Goal: Task Accomplishment & Management: Manage account settings

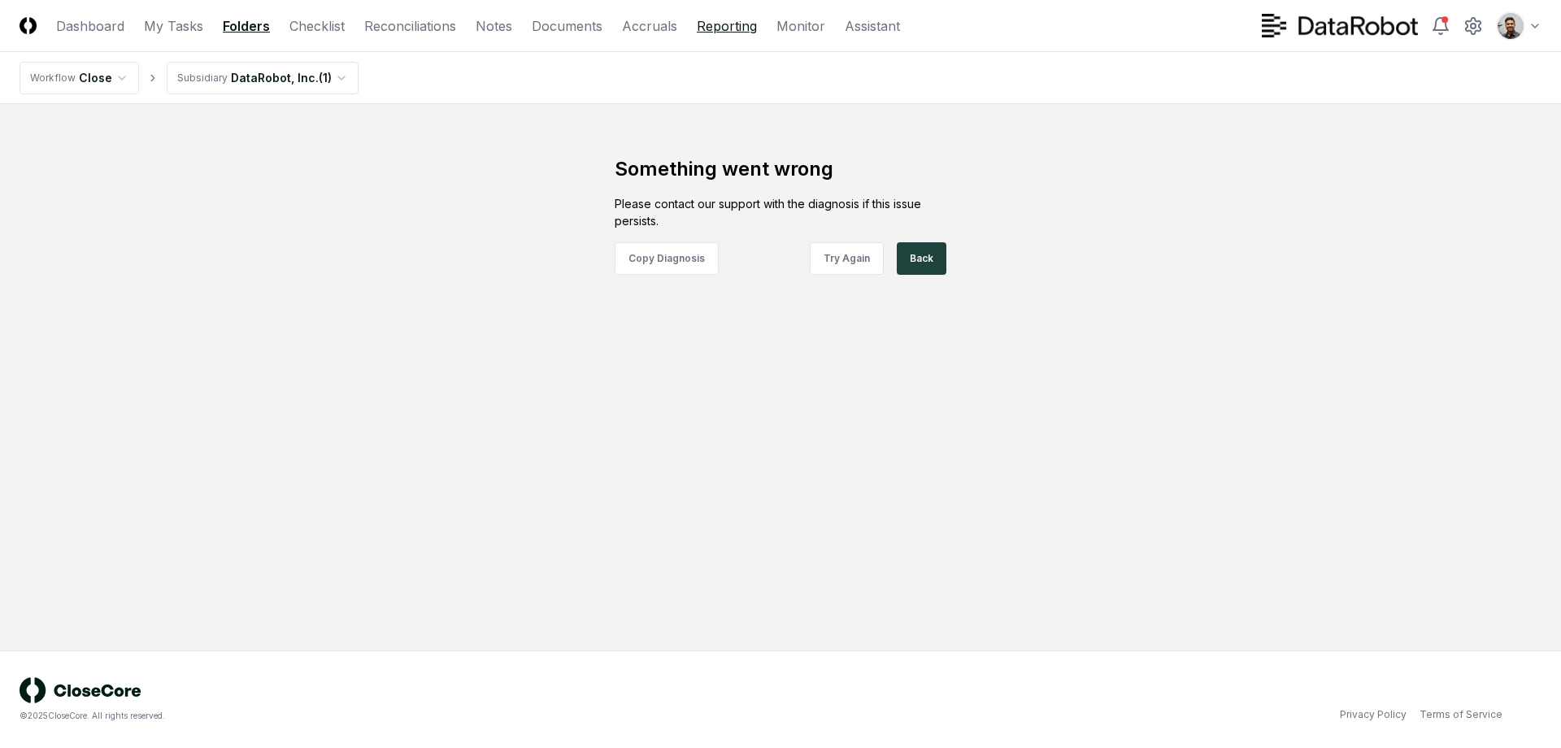
click at [717, 23] on link "Reporting" at bounding box center [727, 26] width 60 height 20
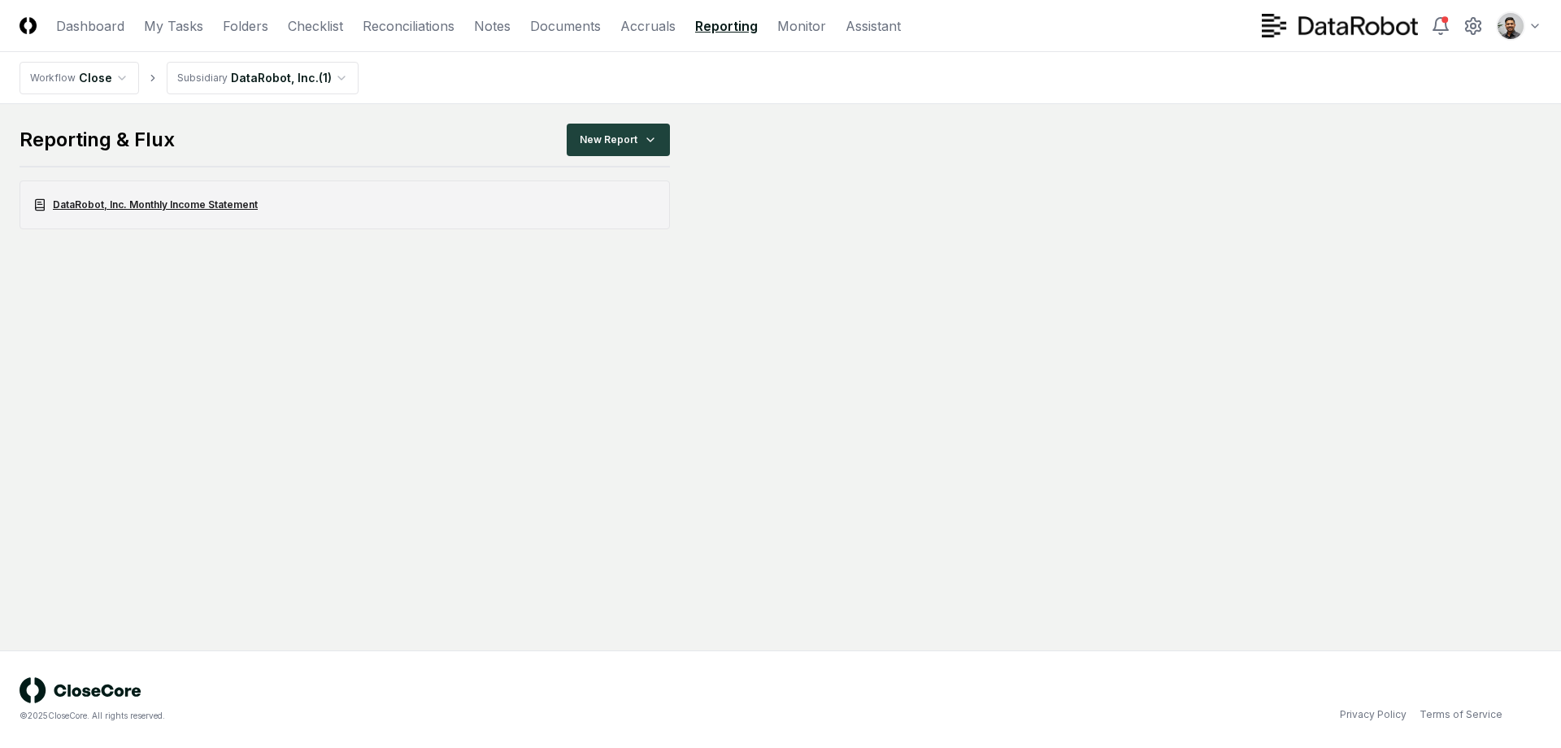
click at [289, 199] on link "DataRobot, Inc. Monthly Income Statement" at bounding box center [345, 204] width 650 height 49
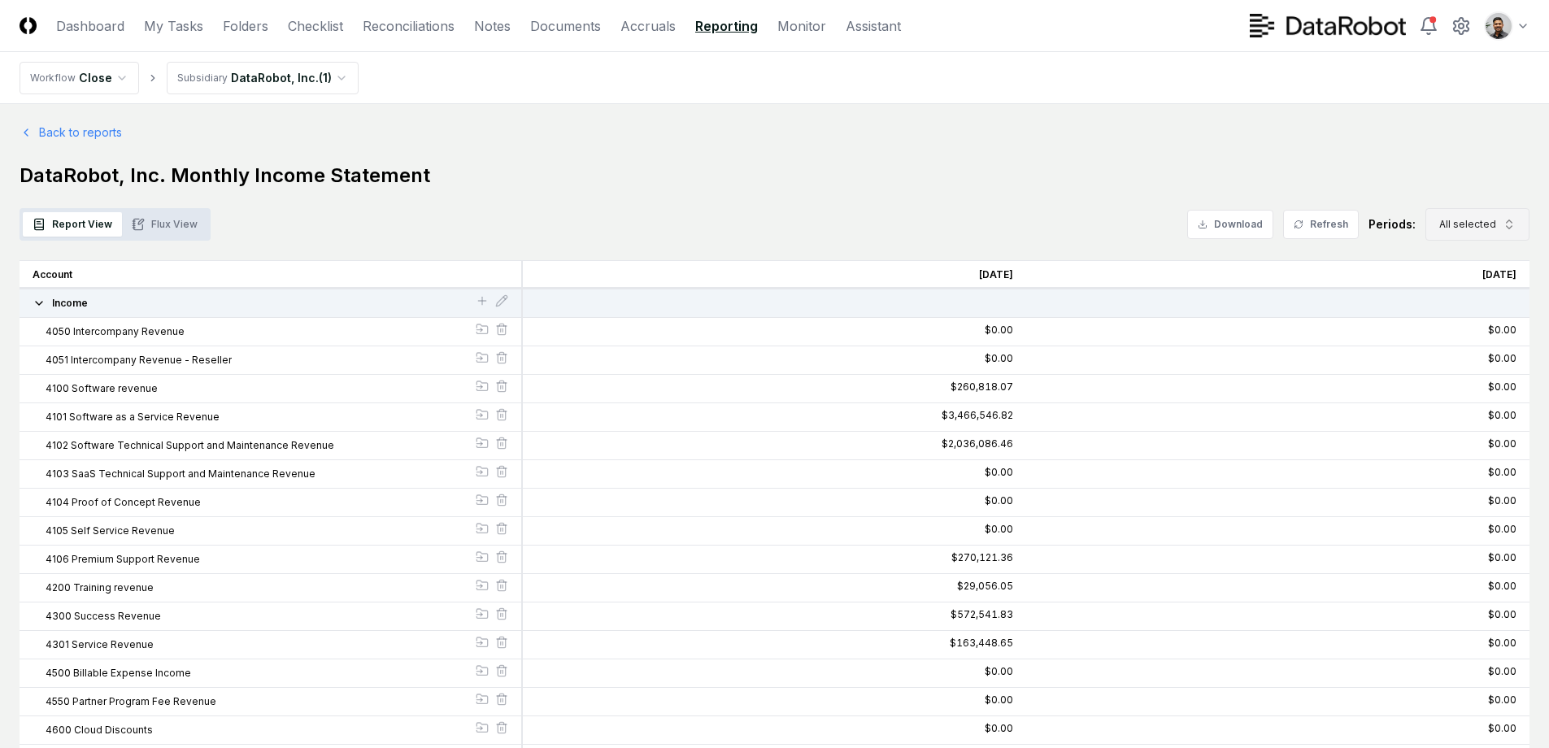
click at [1475, 233] on button "All selected" at bounding box center [1477, 224] width 104 height 33
click at [1481, 360] on div "Aug 2025" at bounding box center [1462, 362] width 52 height 15
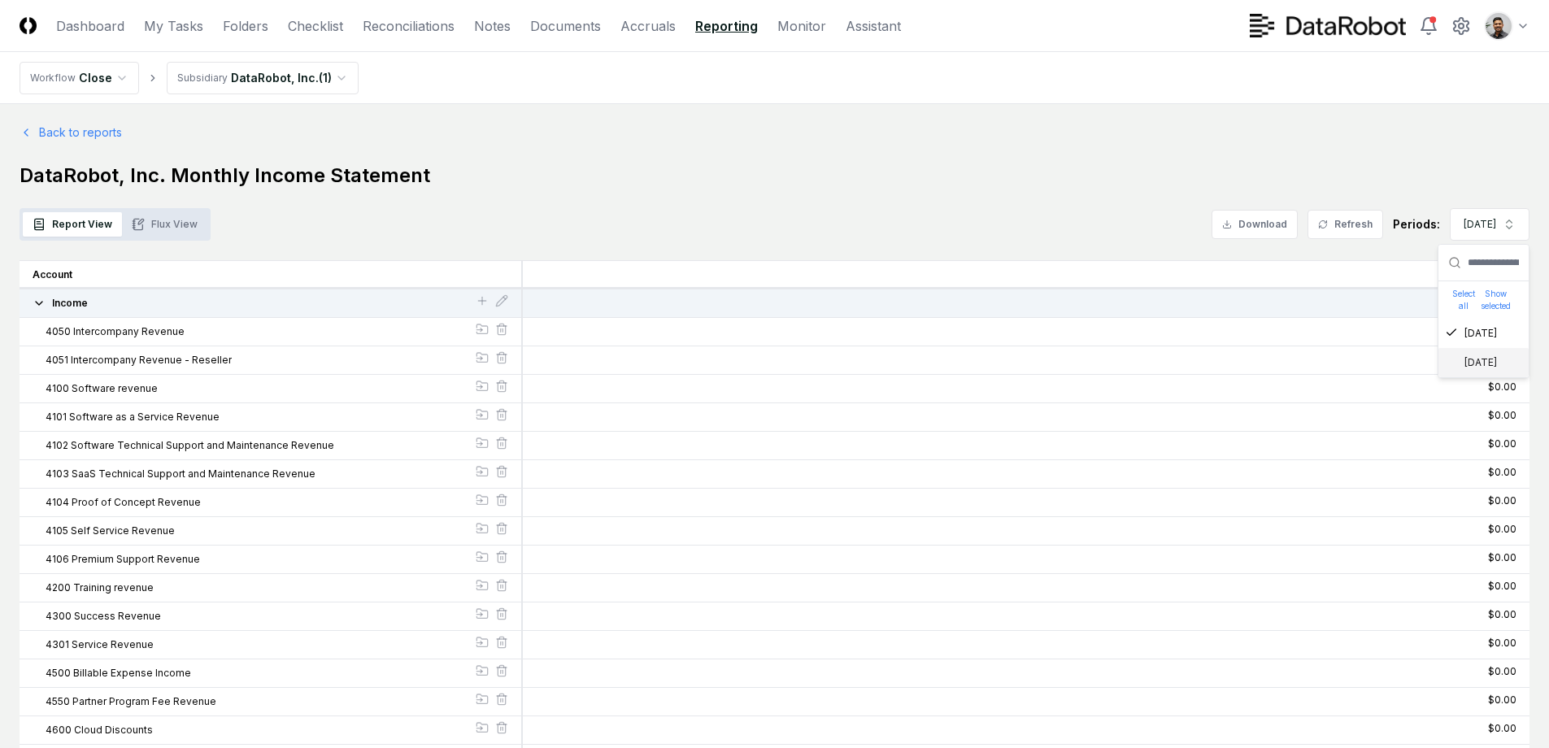
click at [1481, 363] on div "Aug 2025" at bounding box center [1471, 362] width 52 height 15
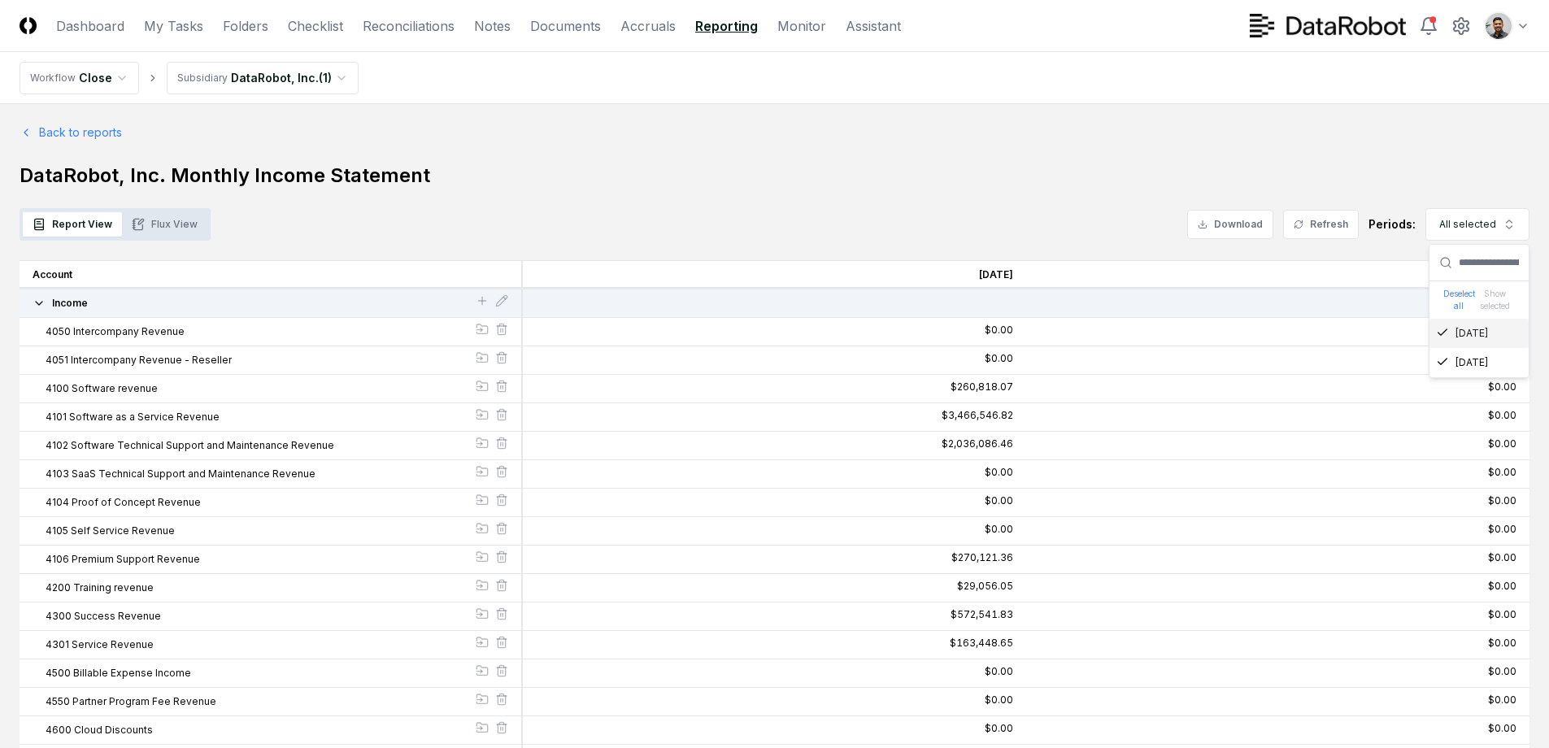
click at [147, 215] on button "Flux View" at bounding box center [164, 224] width 85 height 24
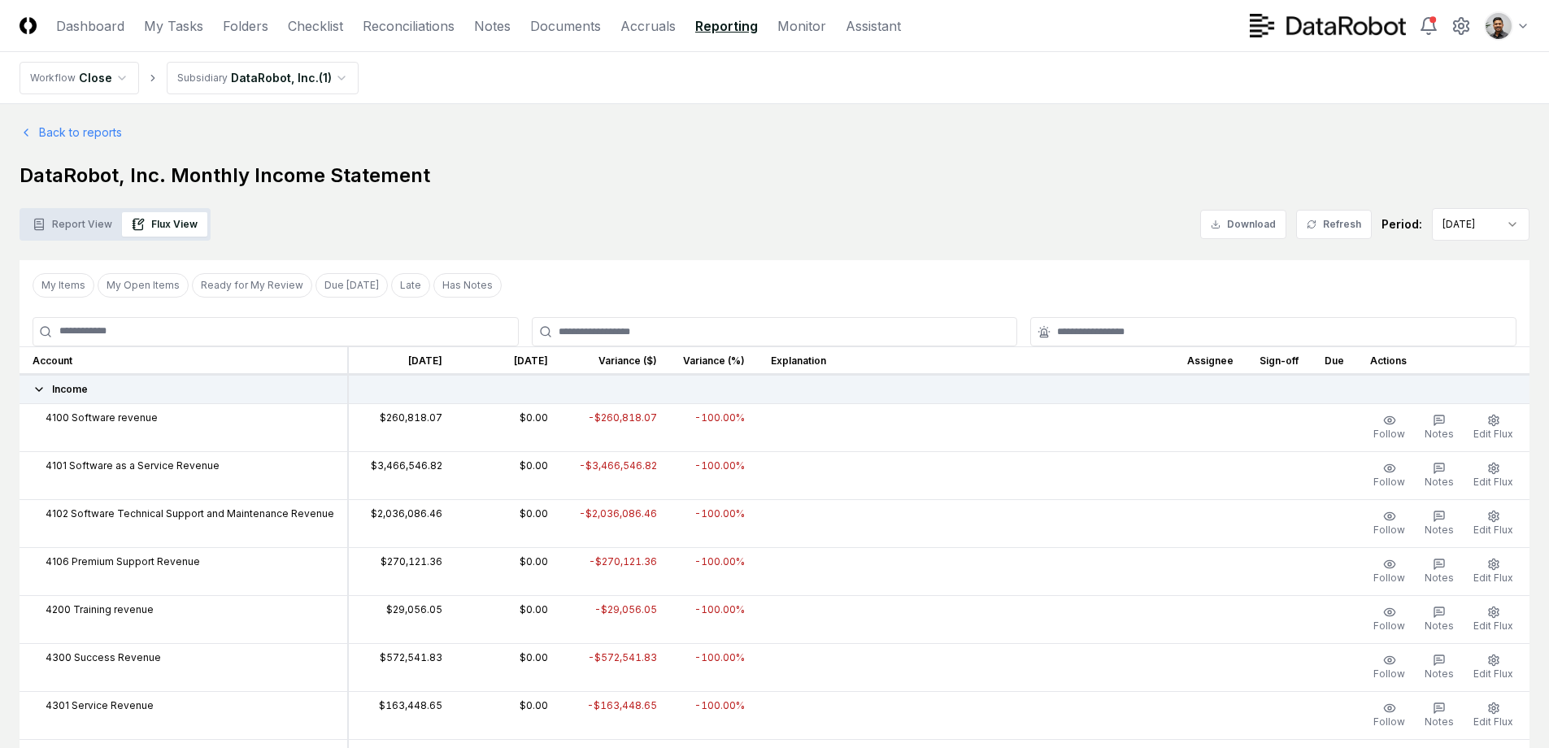
click at [80, 228] on button "Report View" at bounding box center [72, 224] width 99 height 24
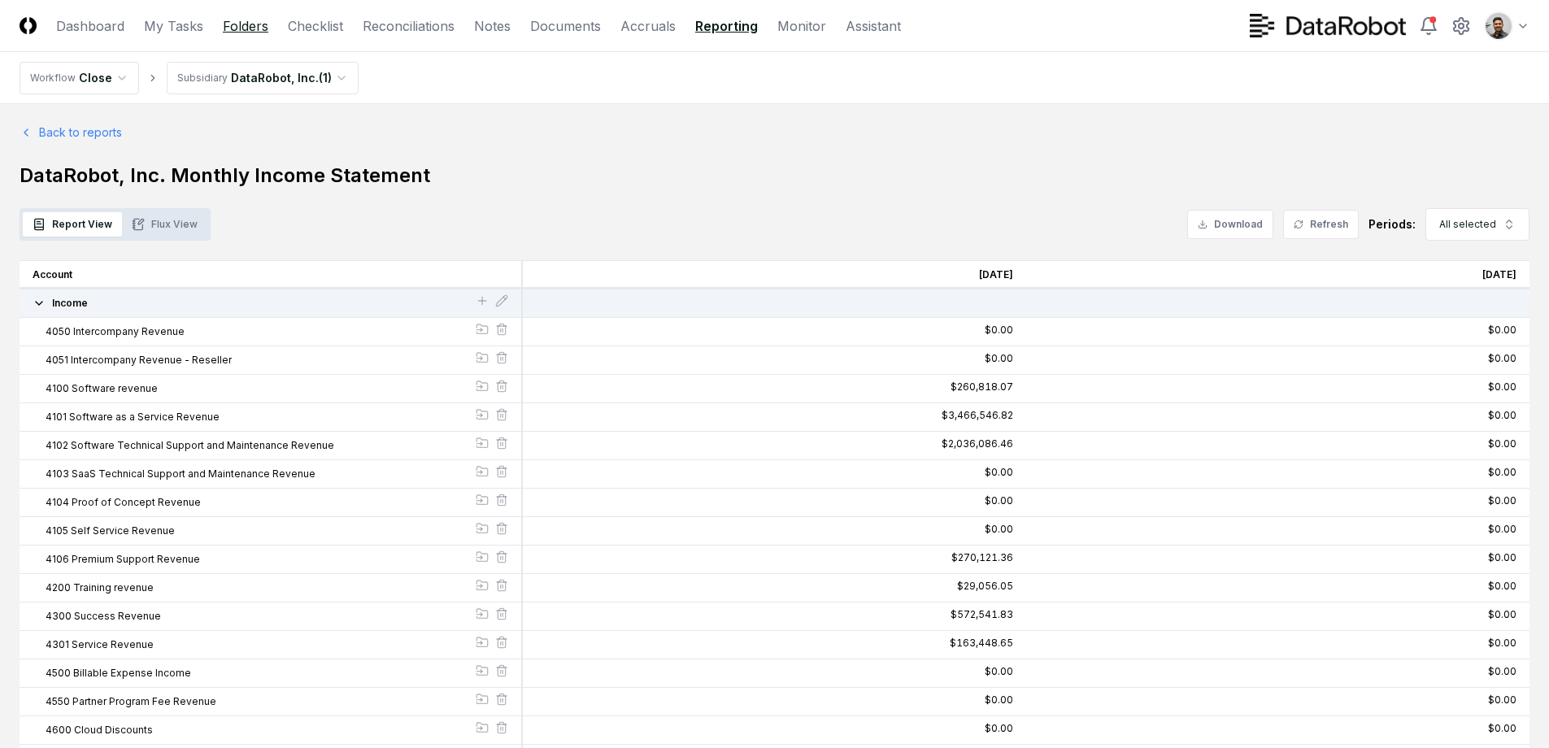
click at [255, 30] on link "Folders" at bounding box center [246, 26] width 46 height 20
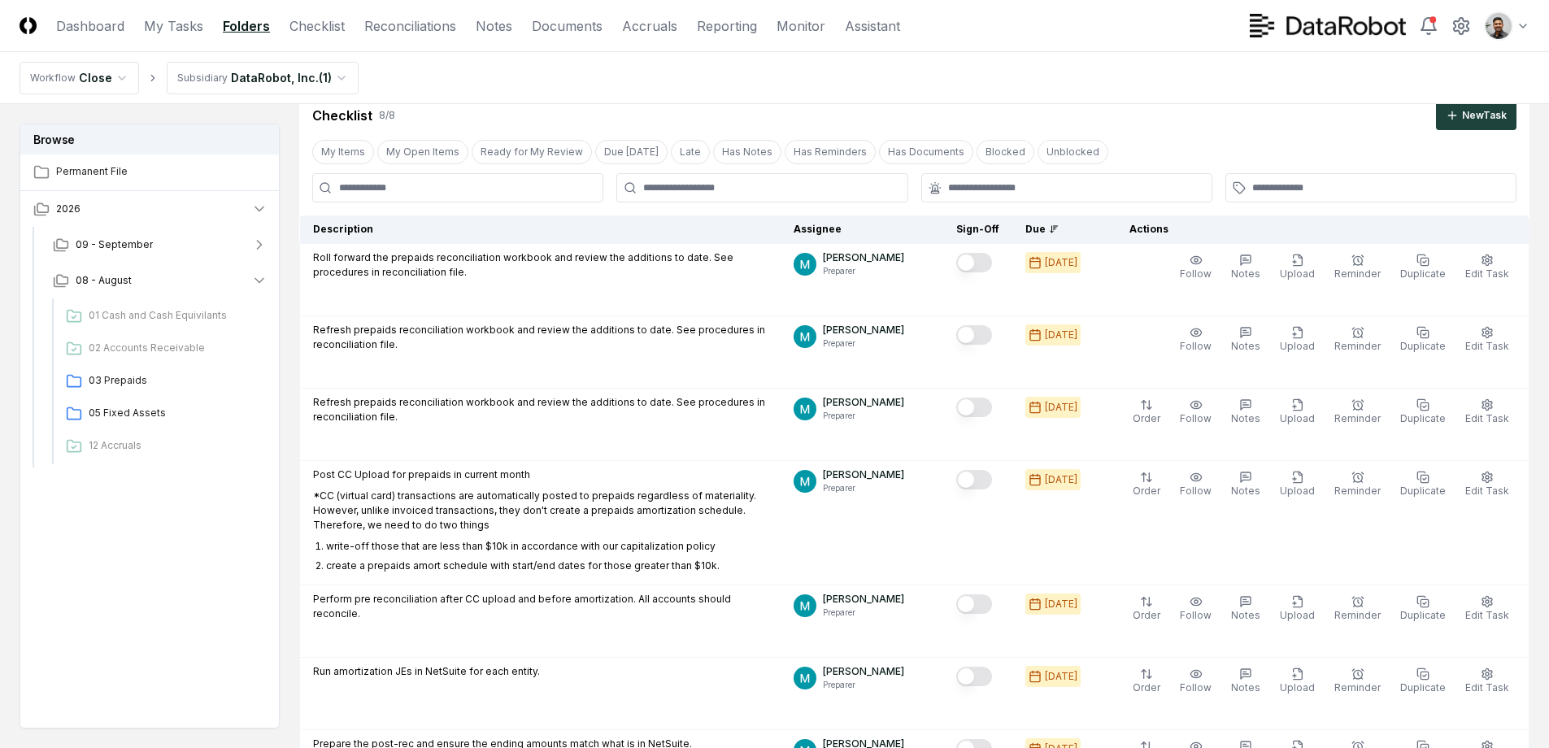
scroll to position [72, 0]
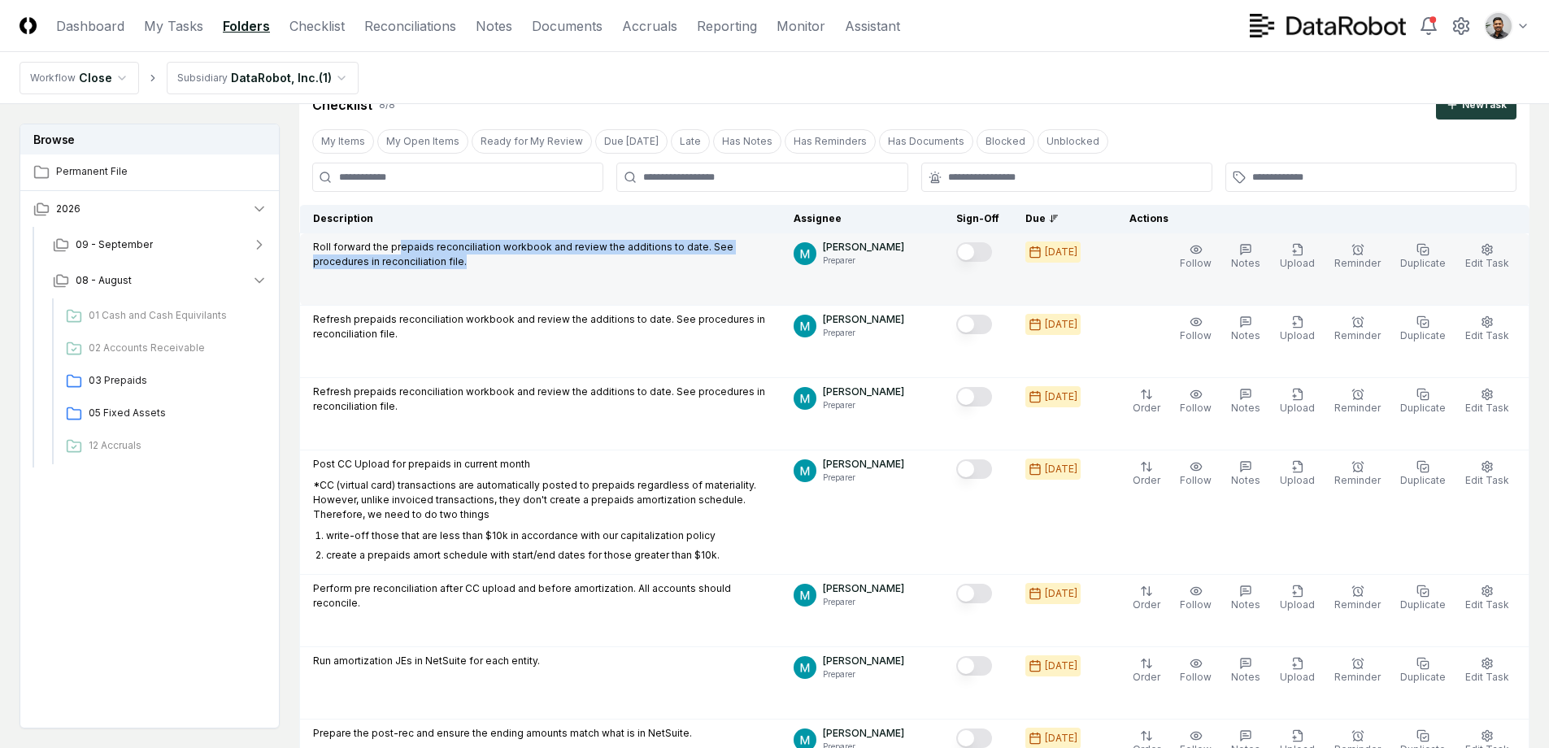
drag, startPoint x: 402, startPoint y: 275, endPoint x: 398, endPoint y: 250, distance: 25.5
click at [398, 250] on td "Roll forward the prepaids reconciliation workbook and review the additions to d…" at bounding box center [540, 269] width 481 height 72
click at [398, 250] on p "Roll forward the prepaids reconciliation workbook and review the additions to d…" at bounding box center [540, 254] width 454 height 29
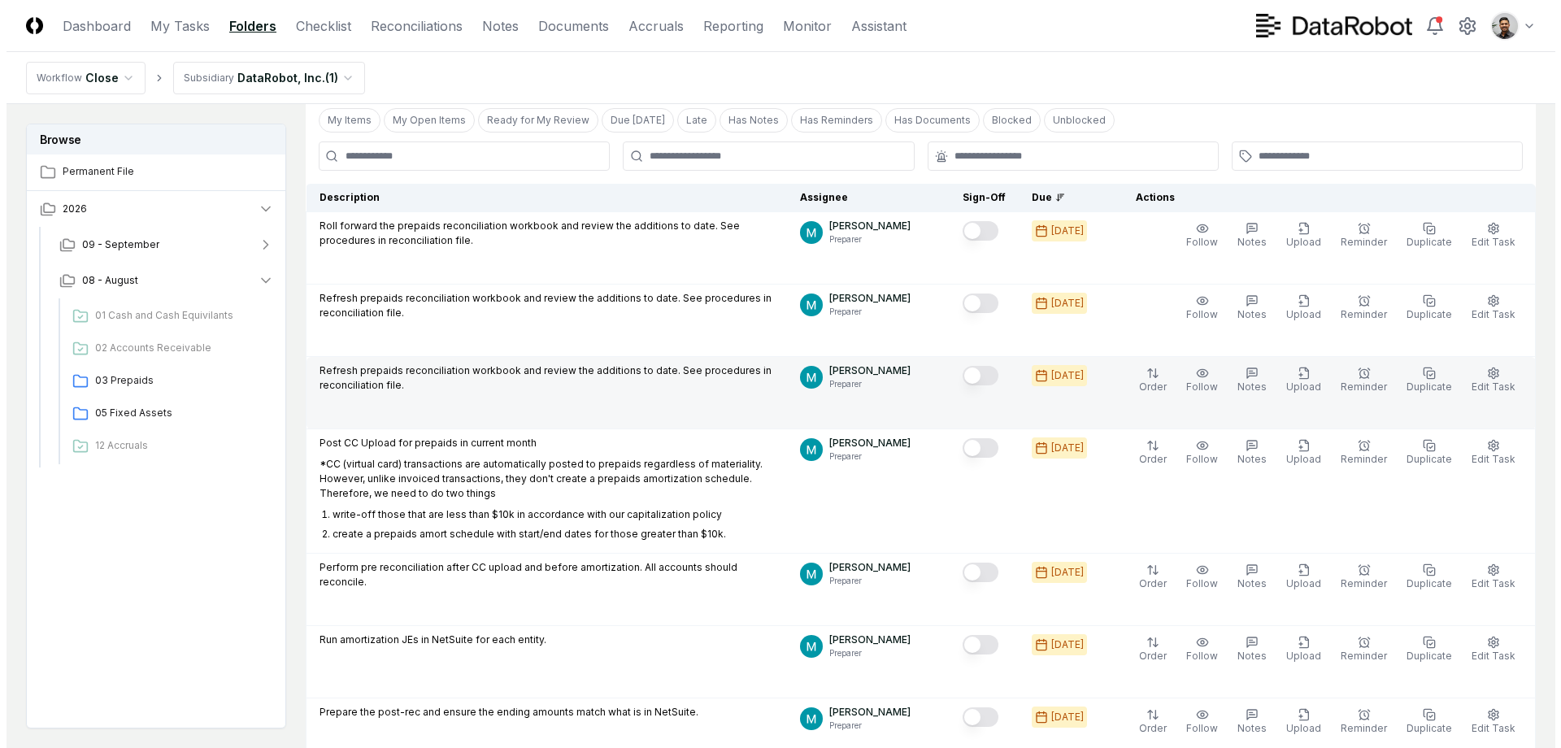
scroll to position [0, 0]
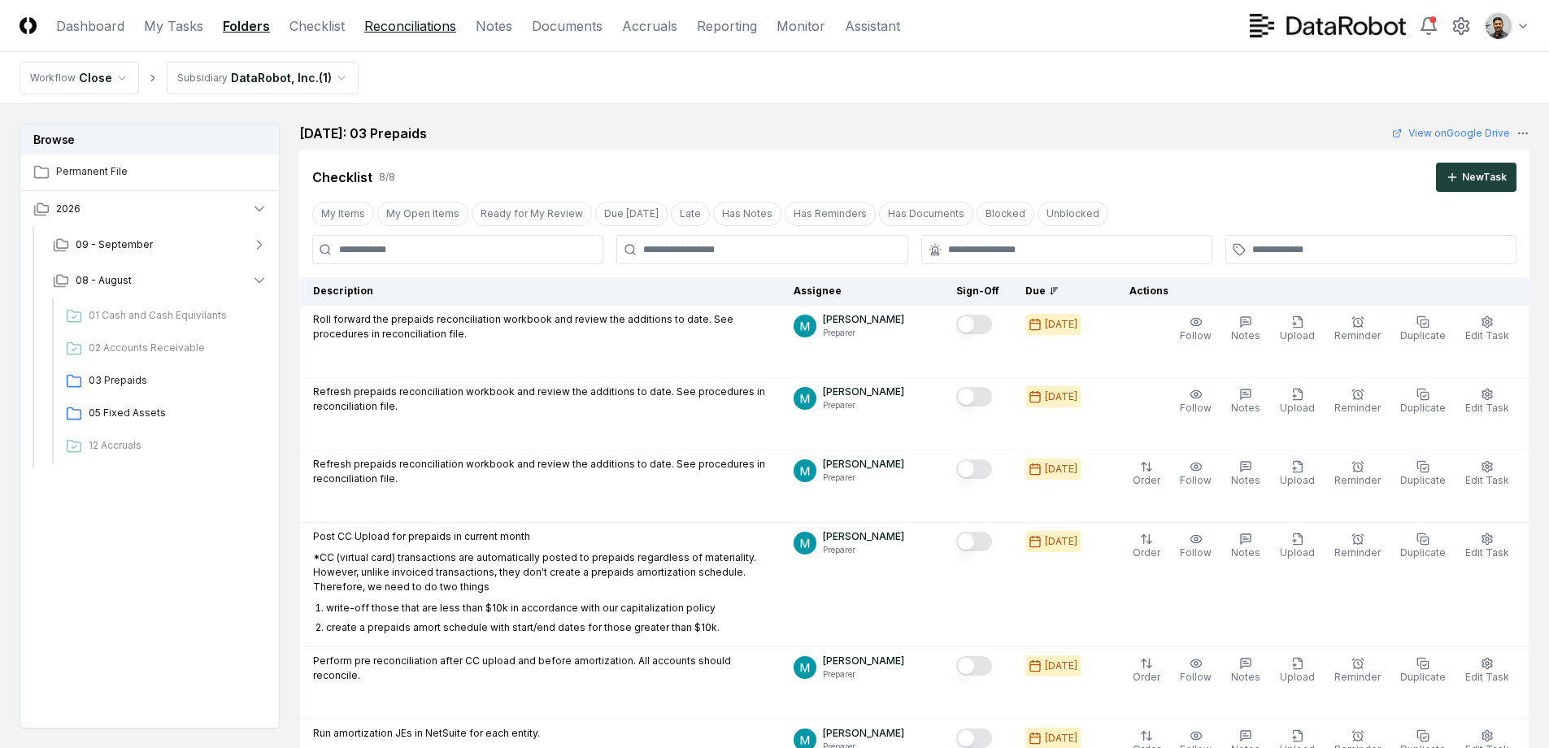
click at [388, 24] on link "Reconciliations" at bounding box center [410, 26] width 92 height 20
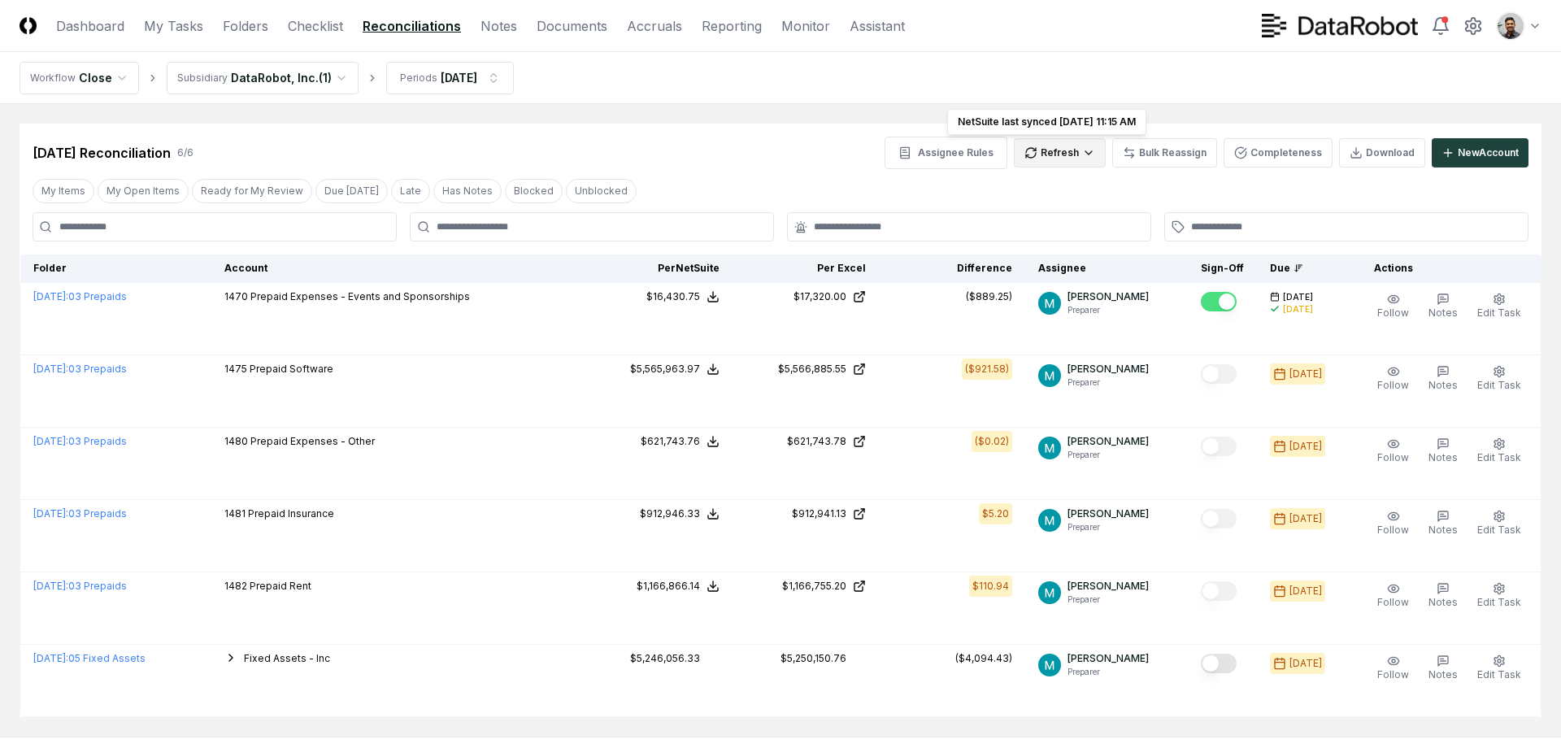
click at [1056, 158] on html "CloseCore Dashboard My Tasks Folders Checklist Reconciliations Notes Documents …" at bounding box center [780, 417] width 1561 height 834
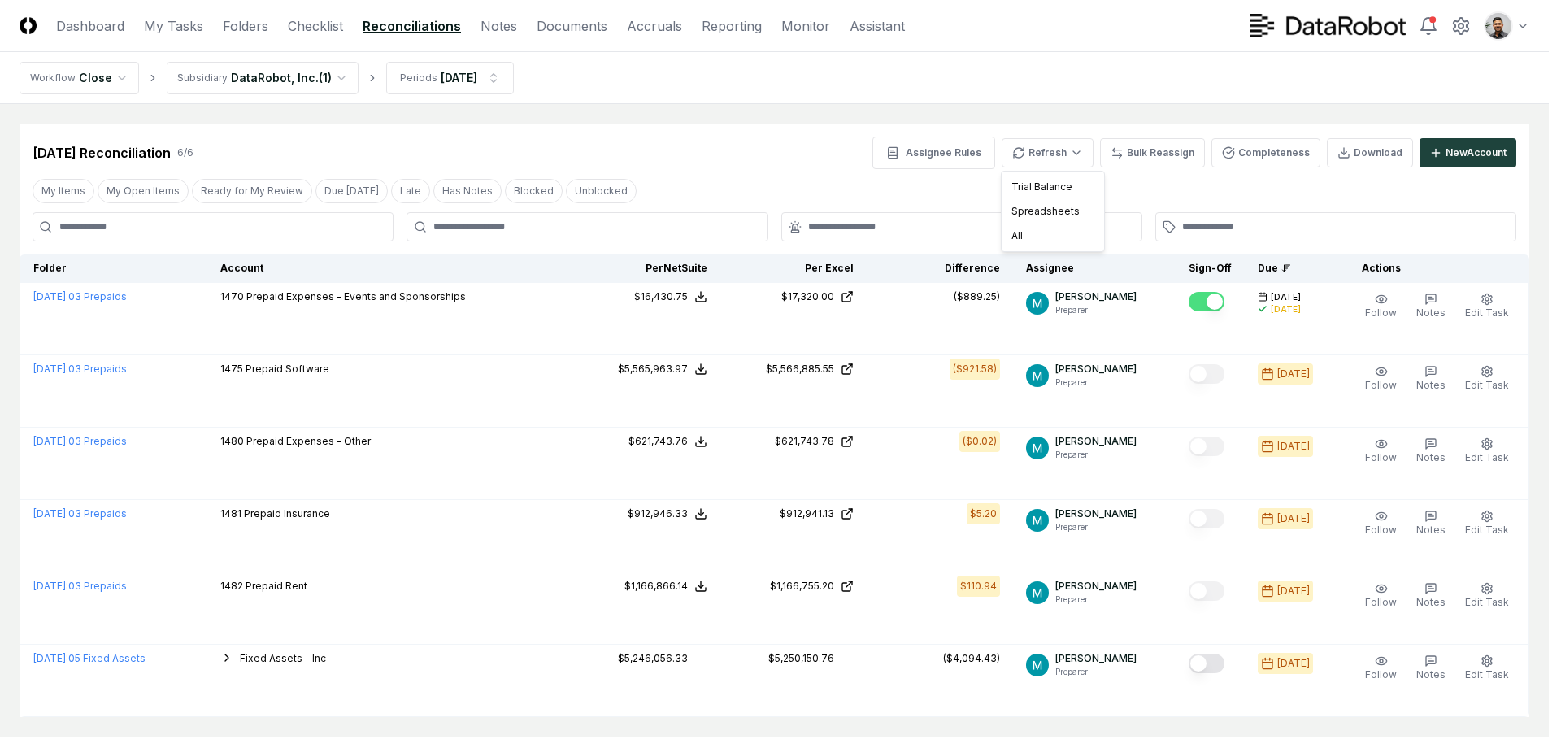
click at [462, 134] on html "CloseCore Dashboard My Tasks Folders Checklist Reconciliations Notes Documents …" at bounding box center [780, 417] width 1561 height 834
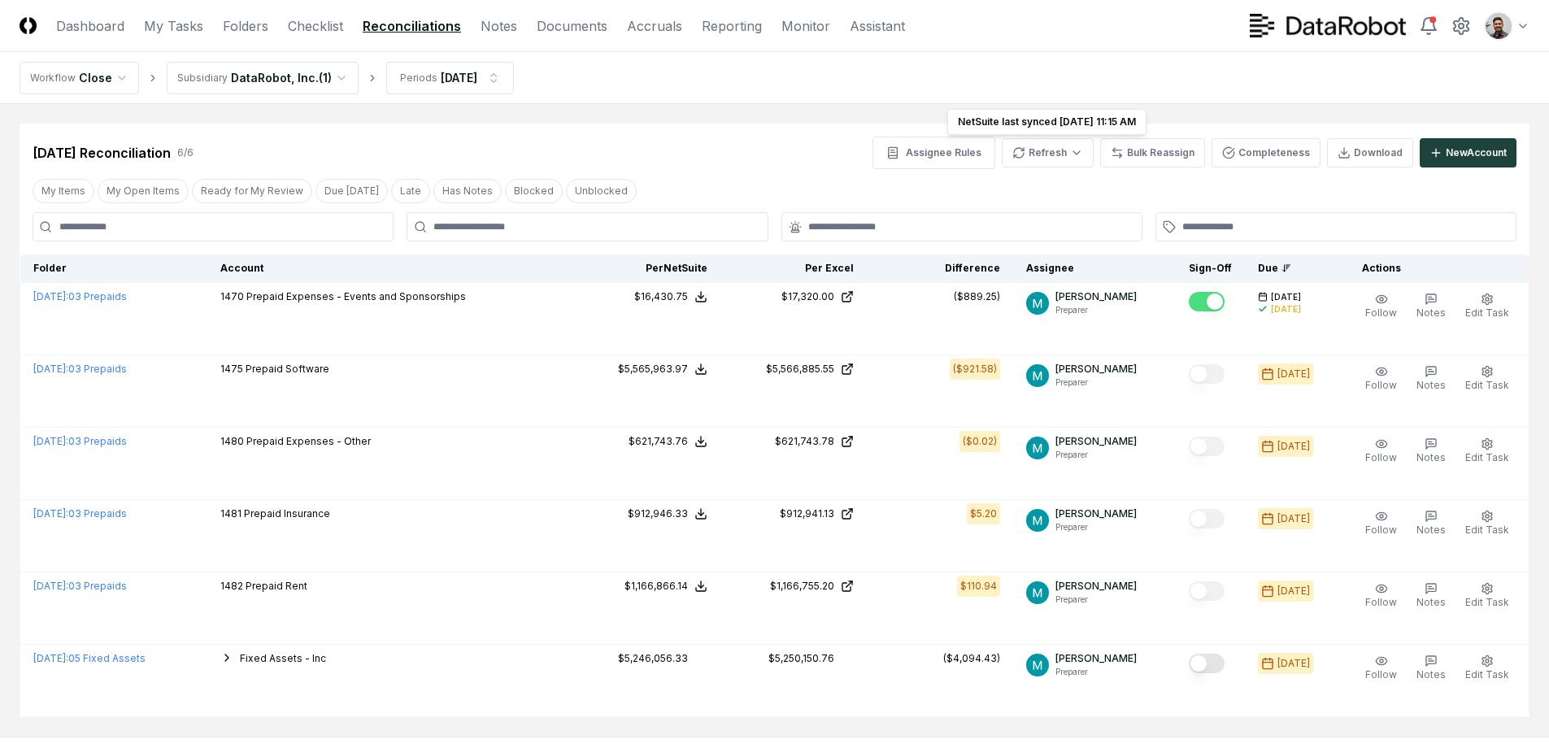
click at [289, 73] on html "CloseCore Dashboard My Tasks Folders Checklist Reconciliations Notes Documents …" at bounding box center [774, 417] width 1549 height 834
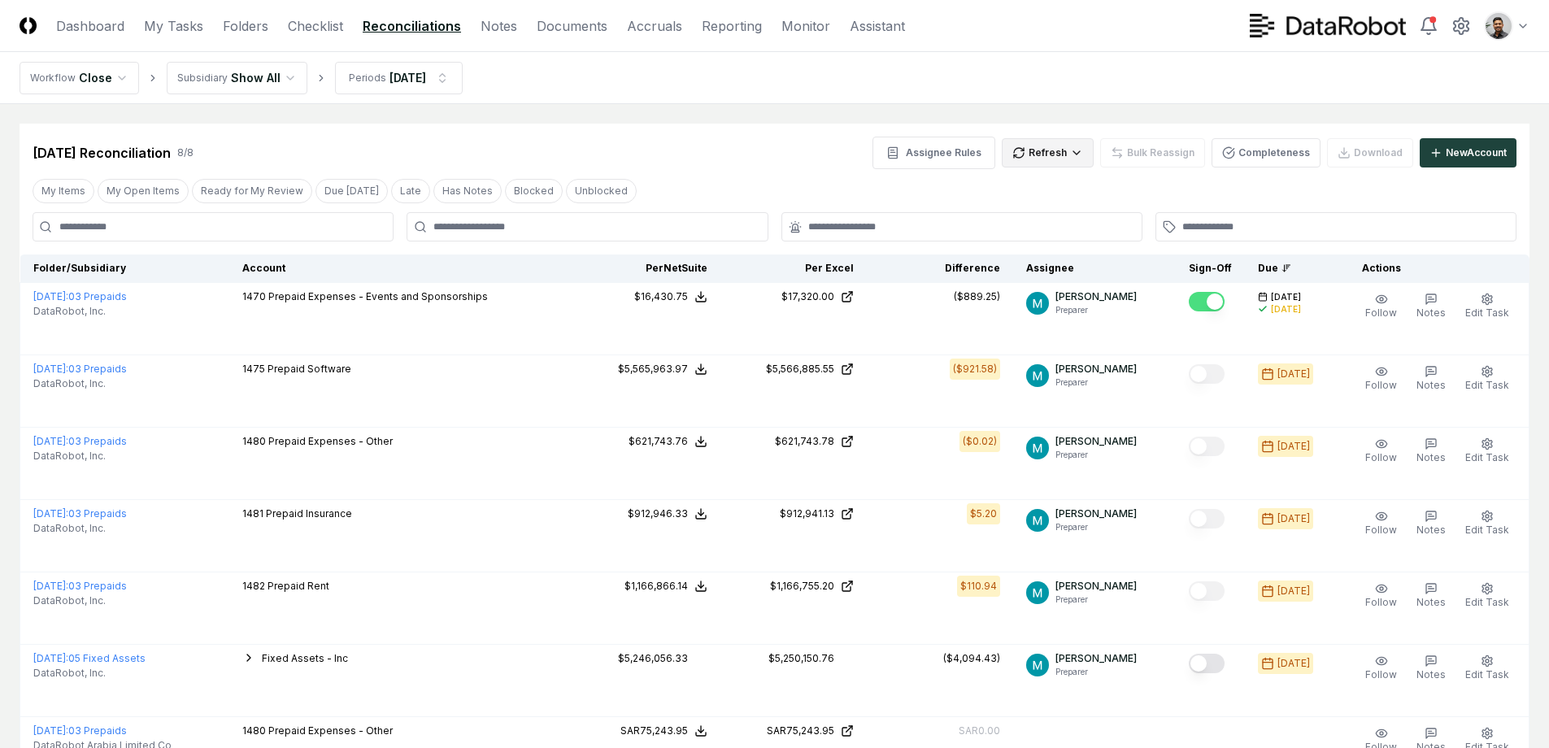
click at [1061, 150] on html "CloseCore Dashboard My Tasks Folders Checklist Reconciliations Notes Documents …" at bounding box center [774, 489] width 1549 height 979
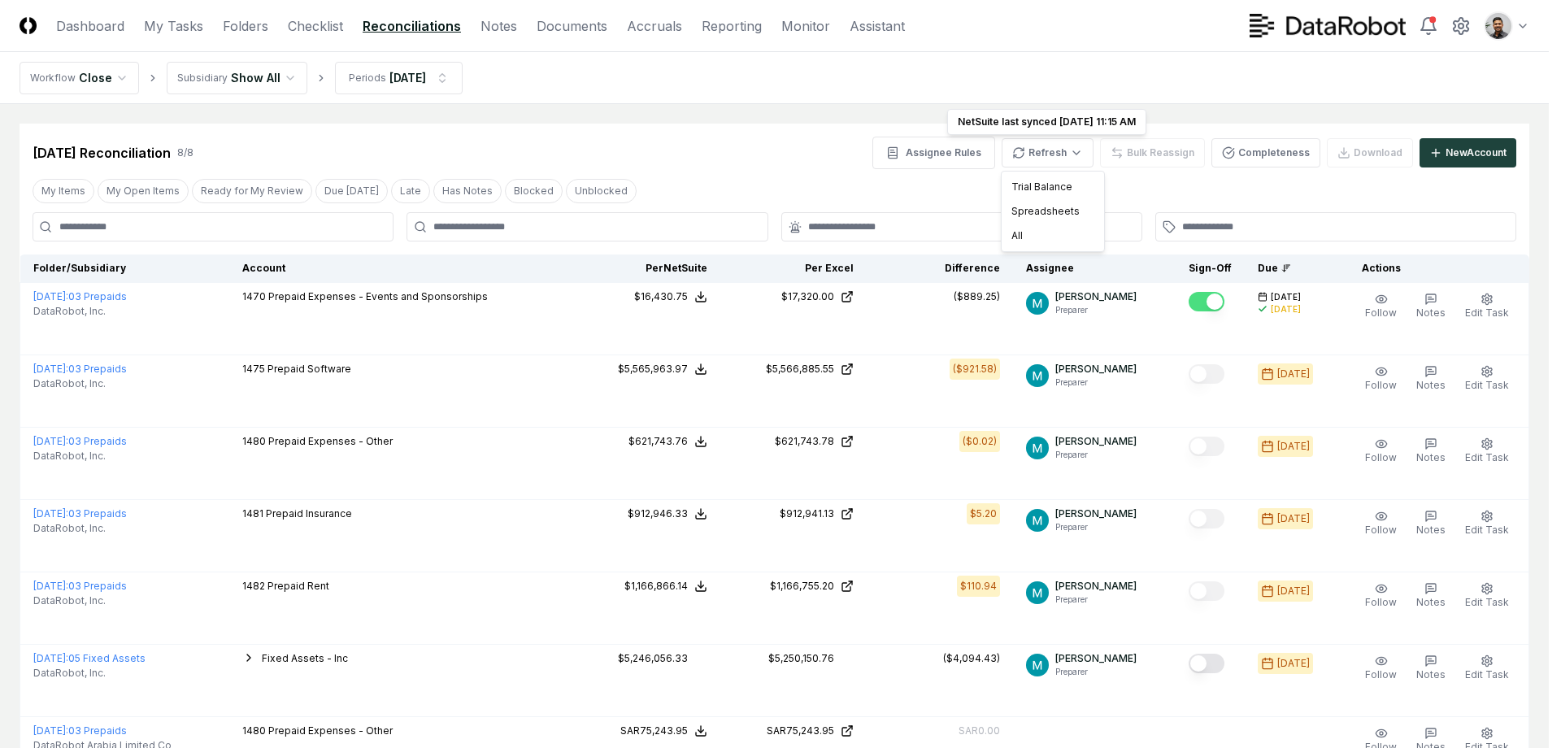
click at [1166, 188] on html "CloseCore Dashboard My Tasks Folders Checklist Reconciliations Notes Documents …" at bounding box center [780, 489] width 1561 height 979
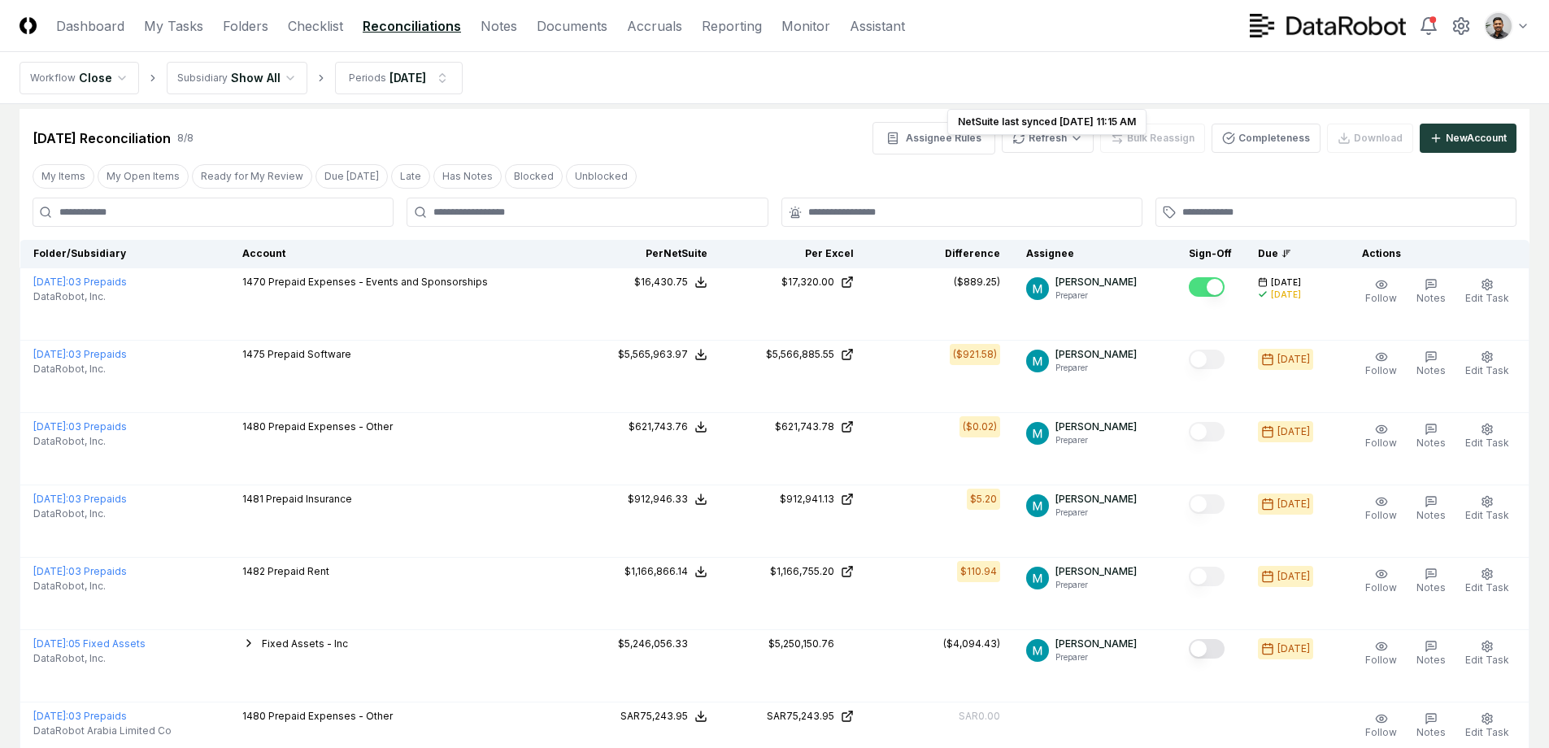
scroll to position [231, 0]
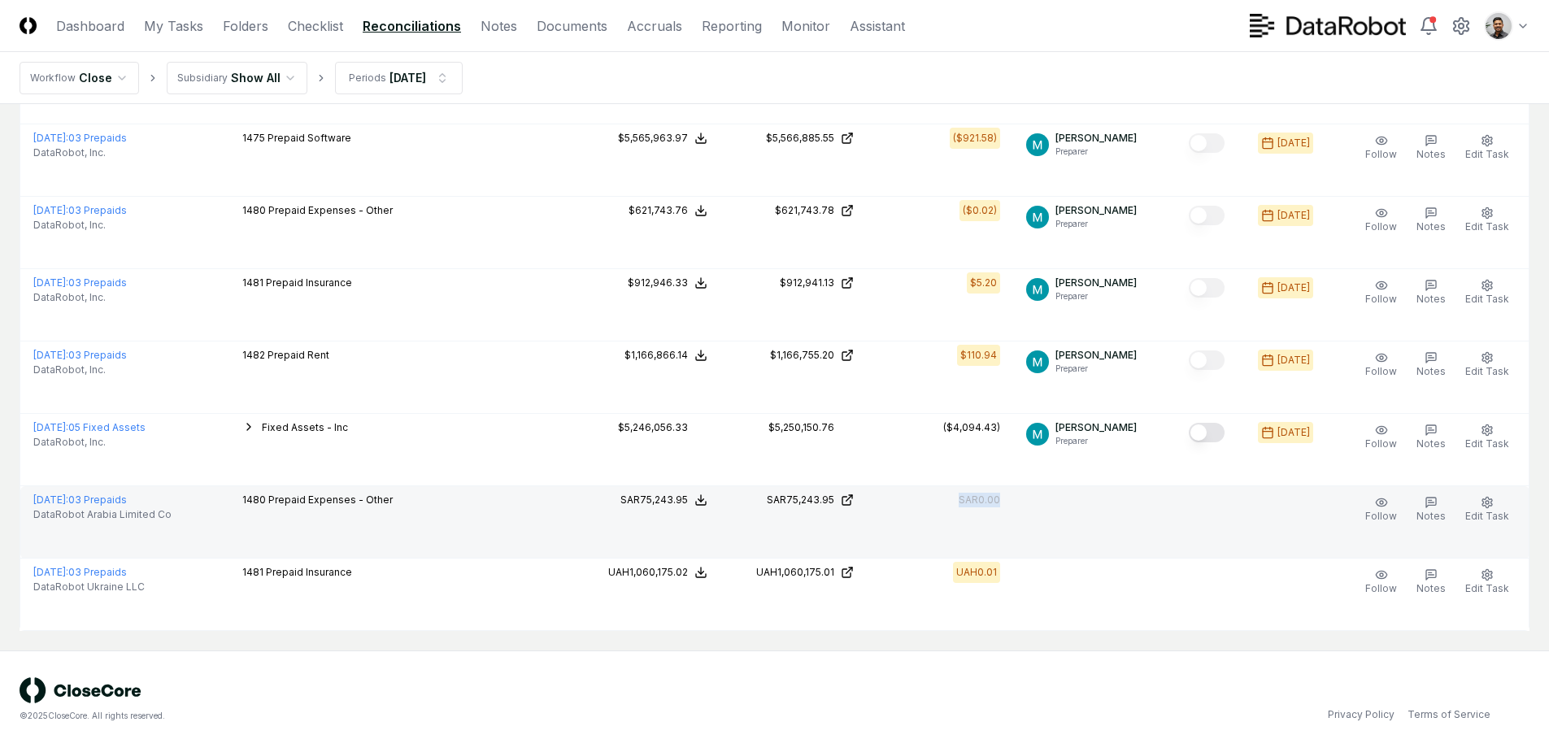
drag, startPoint x: 1005, startPoint y: 507, endPoint x: 945, endPoint y: 504, distance: 60.2
click at [945, 504] on td "SAR0.00" at bounding box center [940, 522] width 146 height 72
click at [945, 504] on div "SAR0.00" at bounding box center [940, 500] width 120 height 15
drag, startPoint x: 949, startPoint y: 502, endPoint x: 1020, endPoint y: 509, distance: 71.8
click at [1013, 509] on td "SAR0.00" at bounding box center [940, 522] width 146 height 72
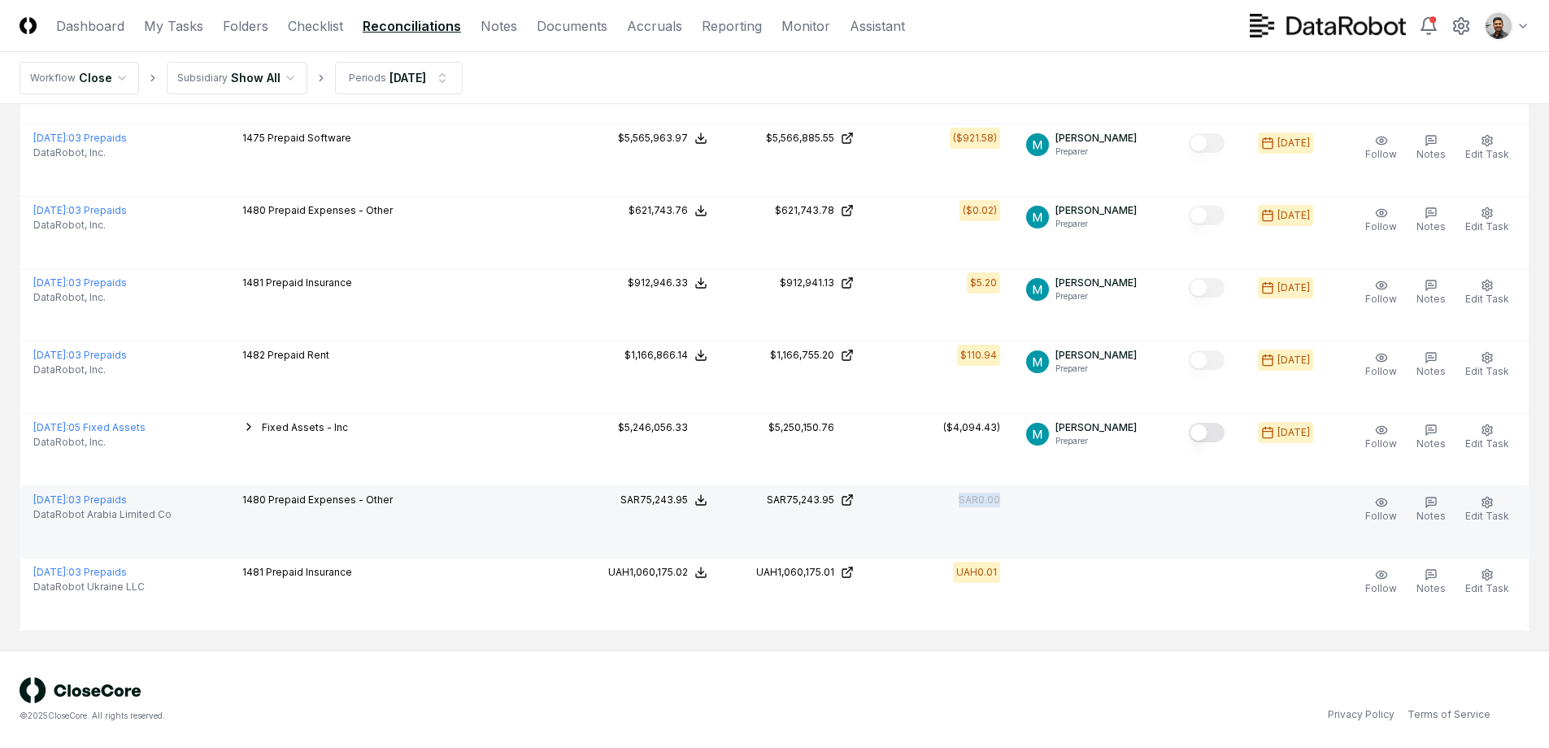
click at [1013, 509] on td "SAR0.00" at bounding box center [940, 522] width 146 height 72
drag, startPoint x: 1022, startPoint y: 505, endPoint x: 954, endPoint y: 502, distance: 68.4
click at [954, 502] on tr "August 2025 : 03 Prepaids DataRobot Arabia Limited Co 1480 Prepaid Expenses - O…" at bounding box center [774, 522] width 1509 height 72
click at [954, 502] on div "SAR0.00" at bounding box center [940, 500] width 120 height 15
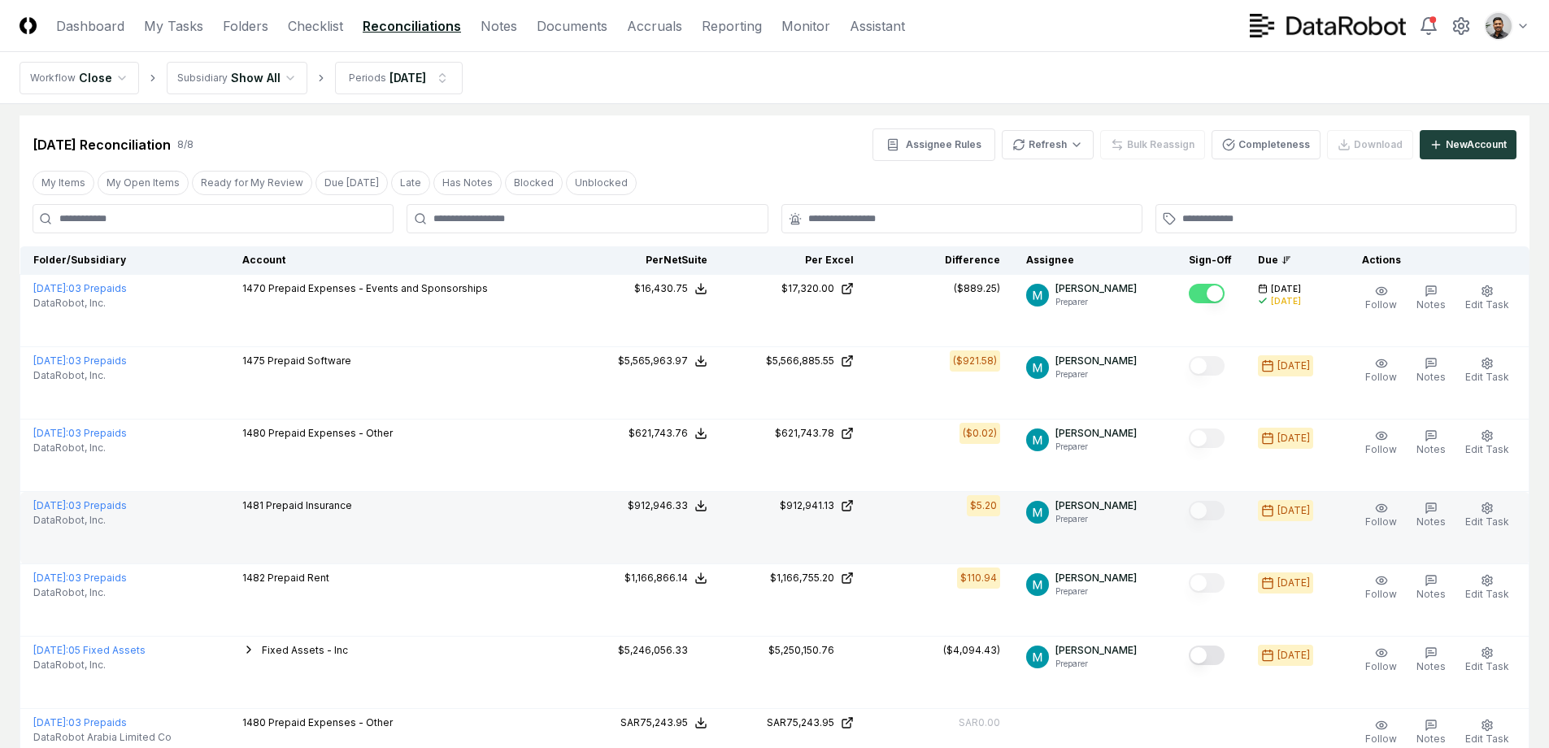
scroll to position [0, 0]
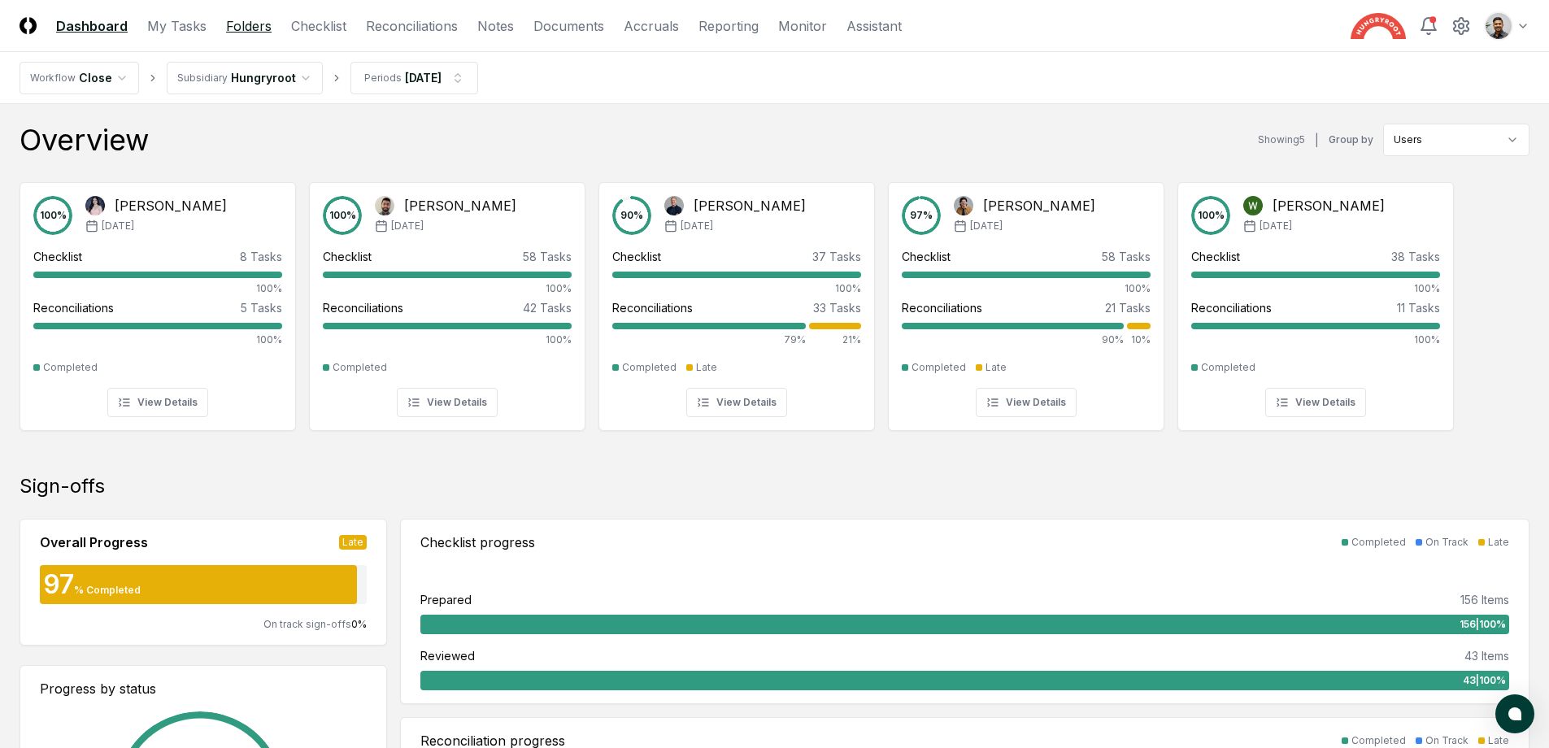
click at [241, 25] on link "Folders" at bounding box center [249, 26] width 46 height 20
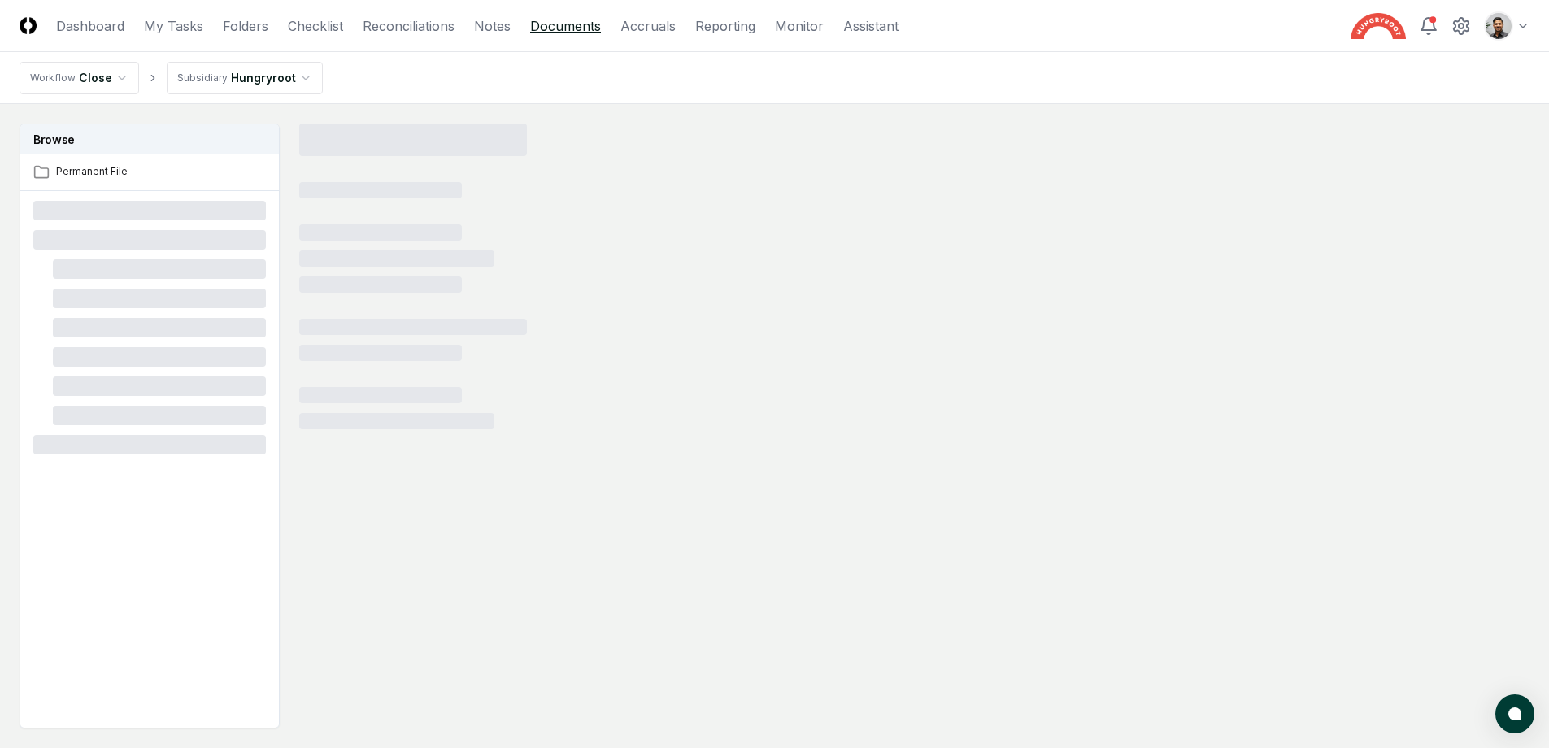
click at [591, 29] on link "Documents" at bounding box center [565, 26] width 71 height 20
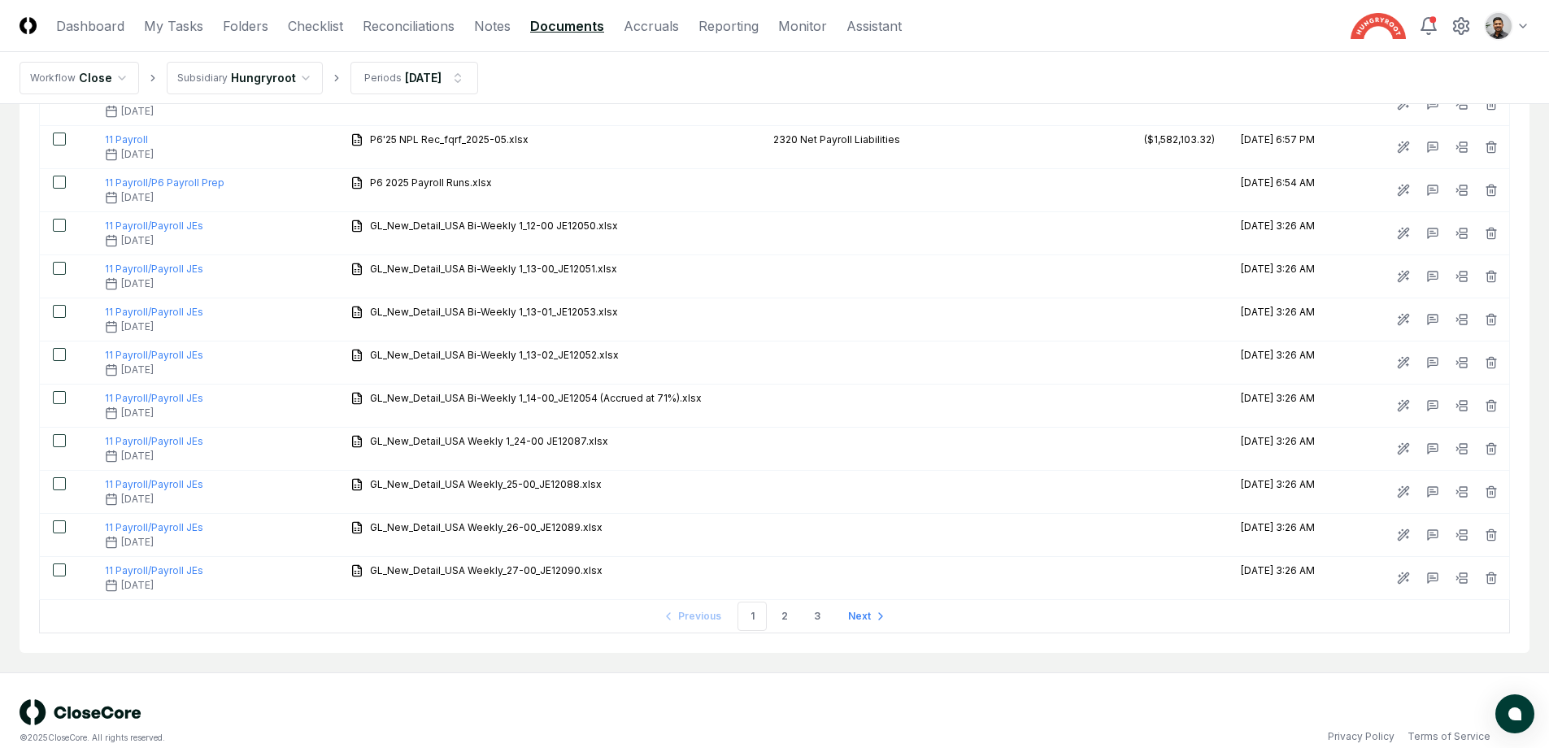
scroll to position [1962, 0]
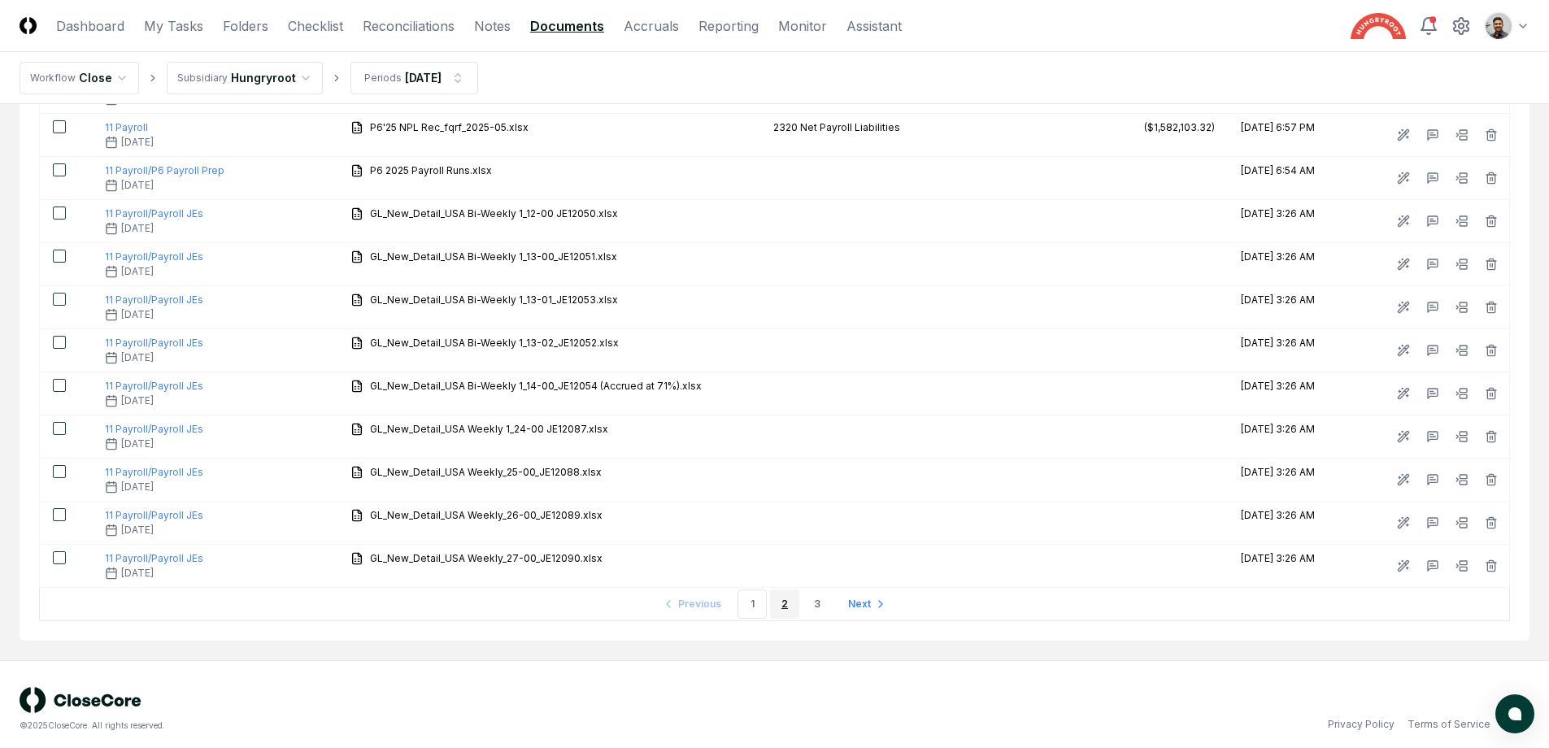
click at [780, 597] on link "2" at bounding box center [784, 603] width 29 height 29
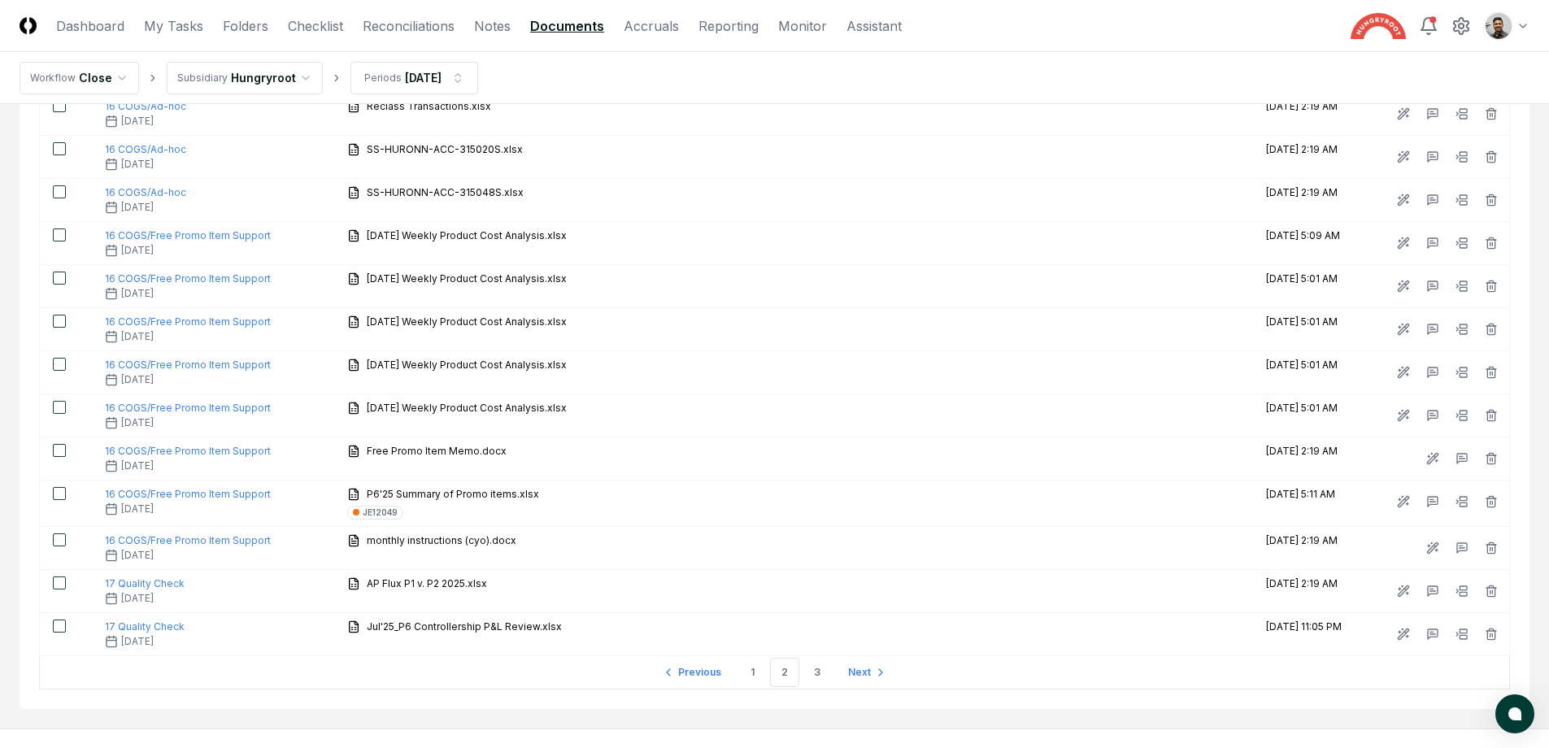
scroll to position [1946, 0]
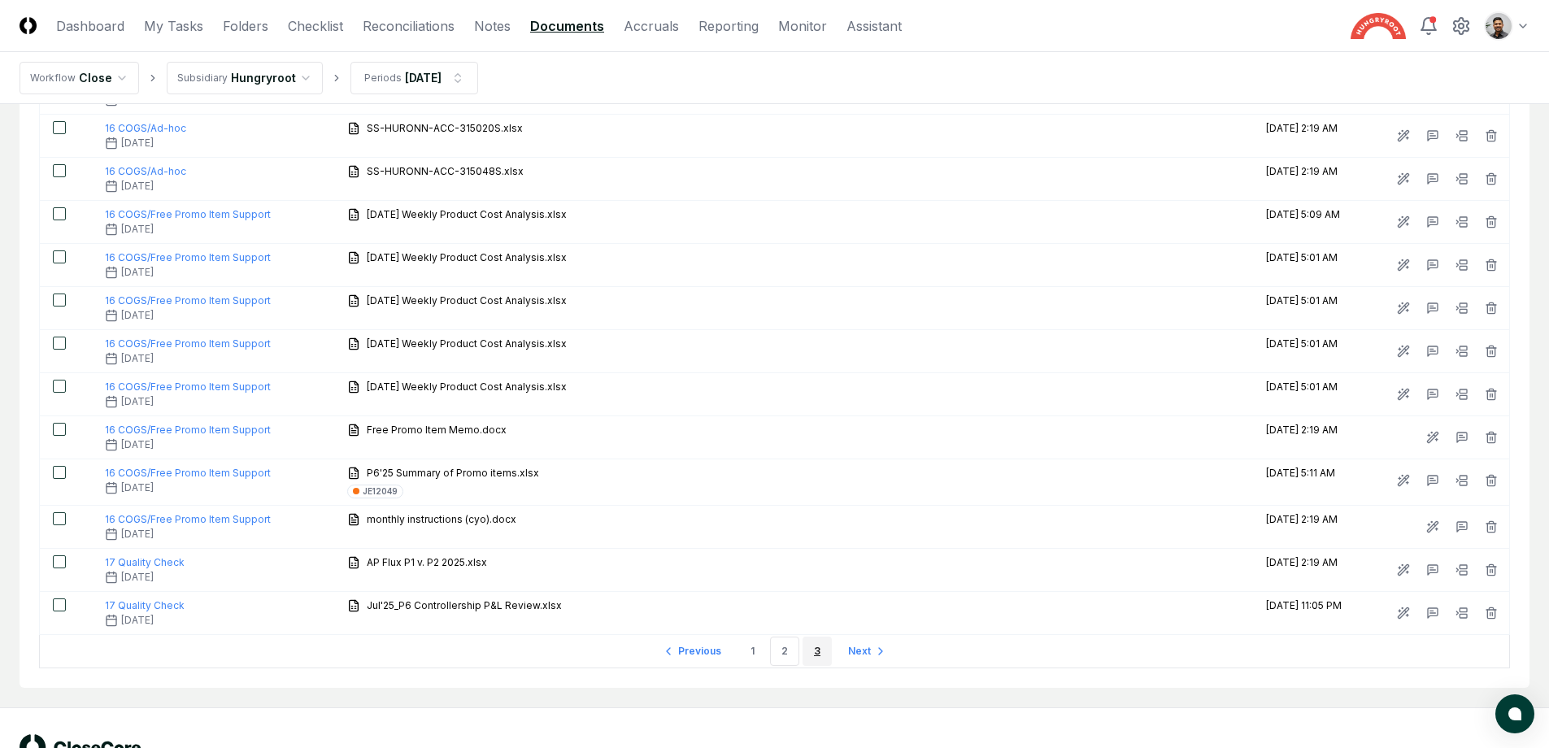
click at [815, 650] on link "3" at bounding box center [816, 650] width 29 height 29
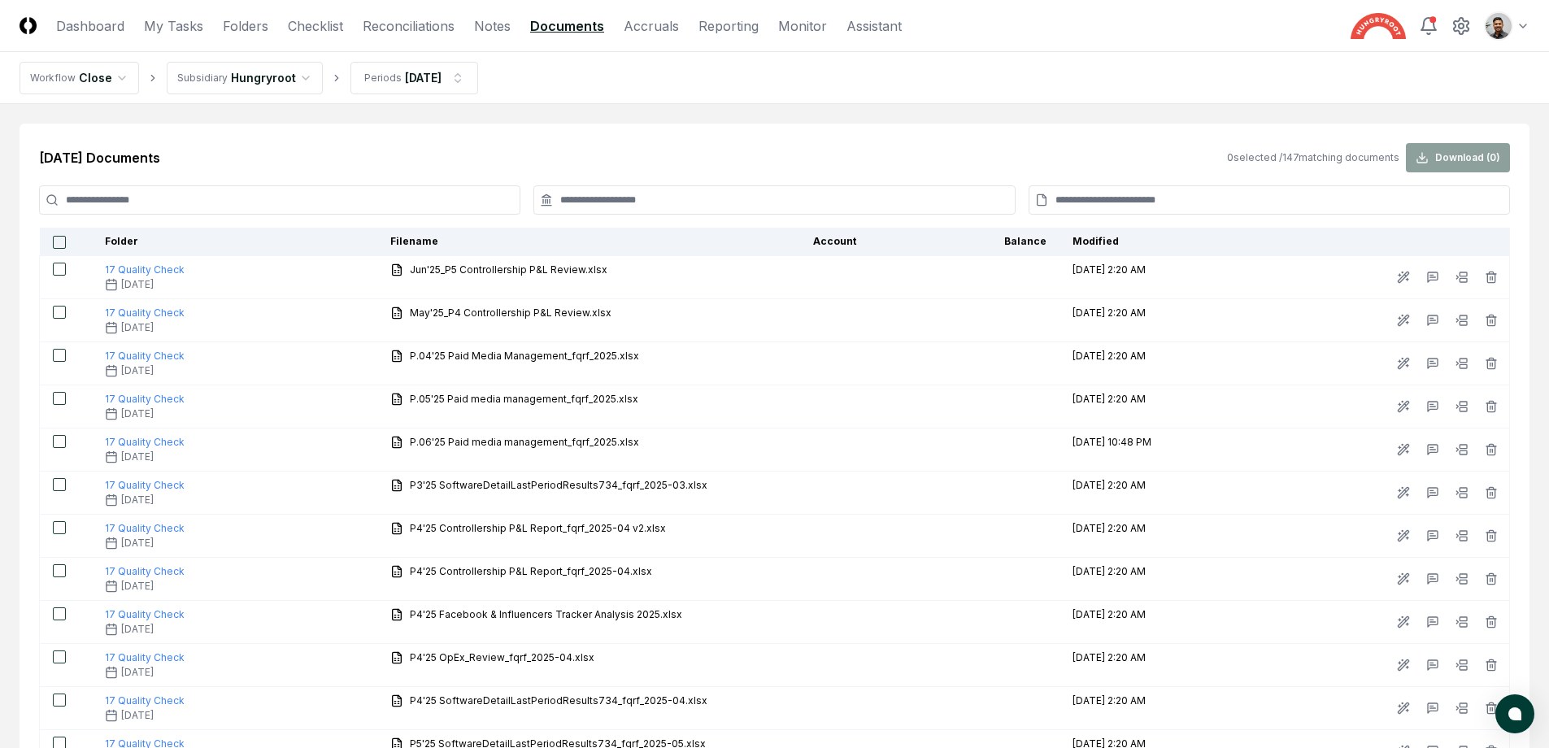
drag, startPoint x: 689, startPoint y: 151, endPoint x: 689, endPoint y: 121, distance: 30.1
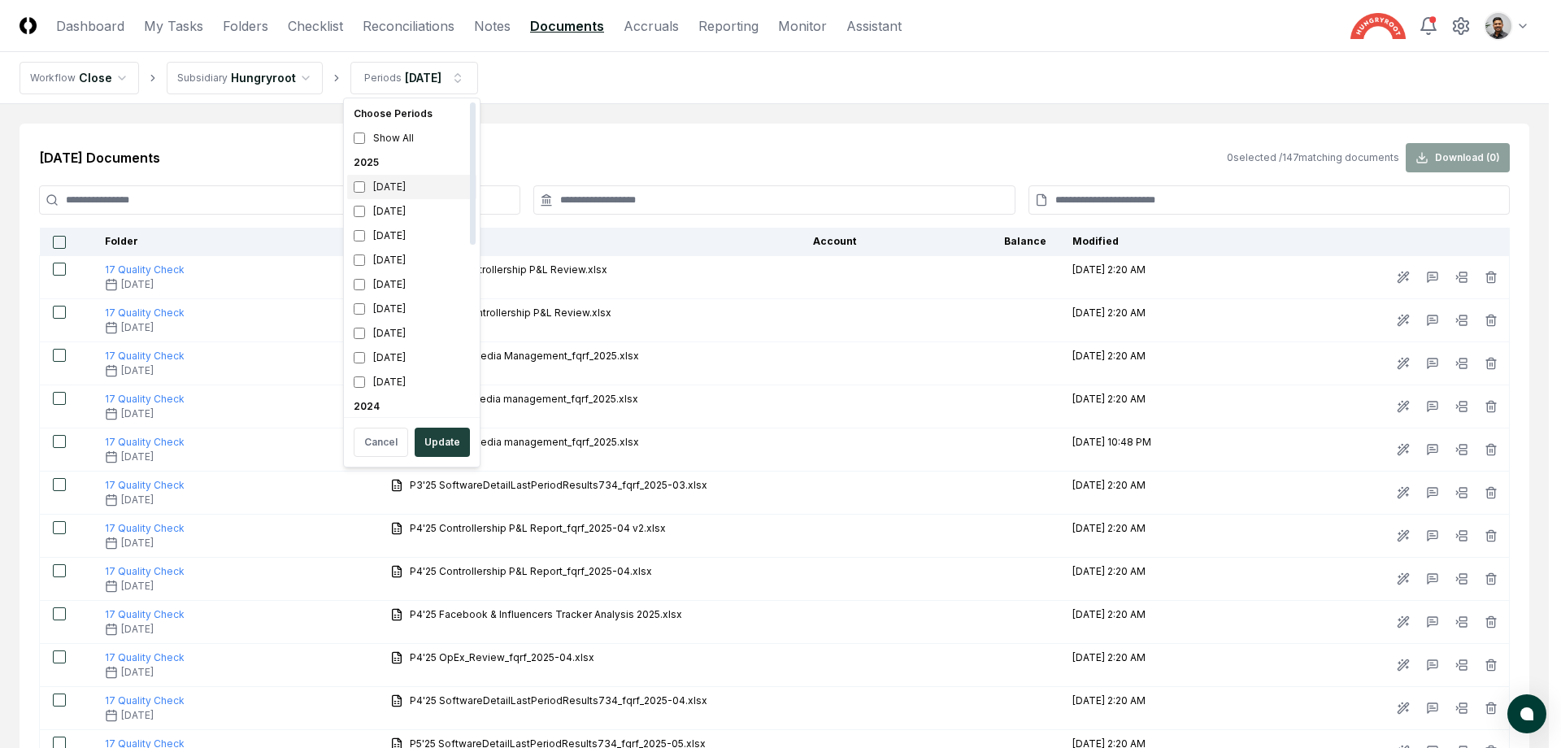
click at [417, 193] on div "September 2025" at bounding box center [411, 187] width 129 height 24
click at [418, 185] on div "September 2025" at bounding box center [411, 187] width 129 height 24
click at [415, 218] on div "[DATE]" at bounding box center [411, 211] width 129 height 24
click at [403, 242] on div "July 2025" at bounding box center [411, 236] width 129 height 24
click at [454, 453] on button "Update" at bounding box center [442, 442] width 55 height 29
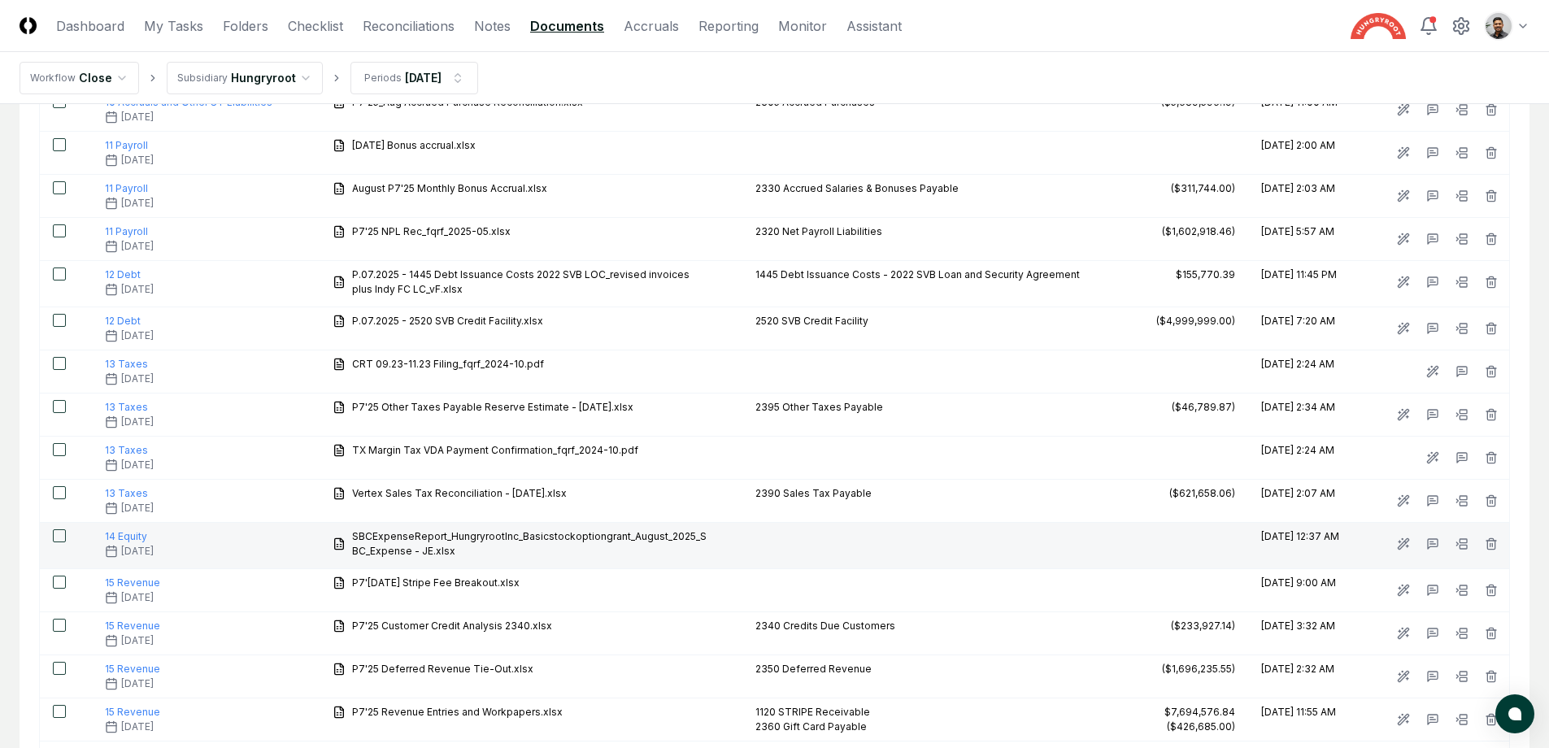
scroll to position [1775, 0]
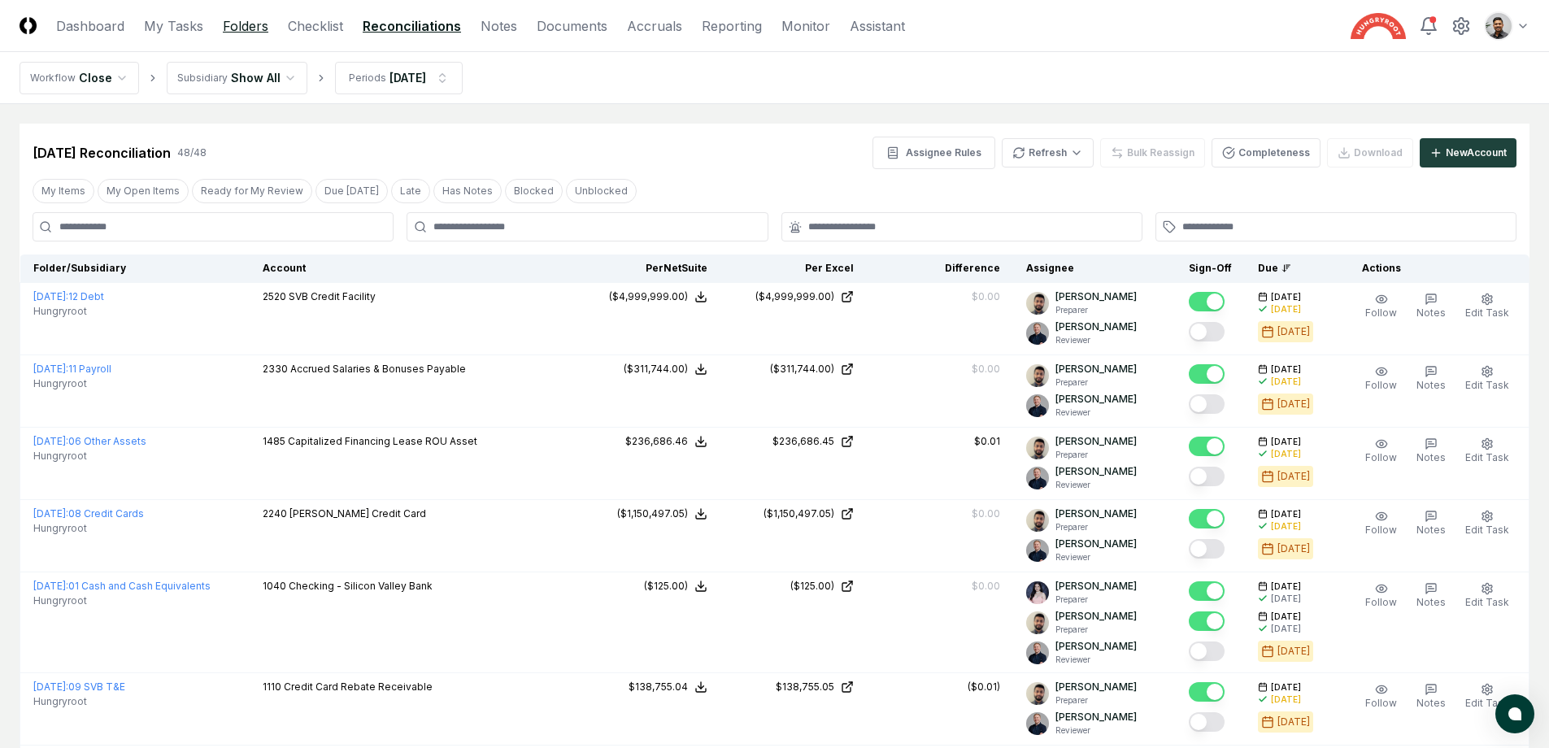
click at [231, 28] on link "Folders" at bounding box center [246, 26] width 46 height 20
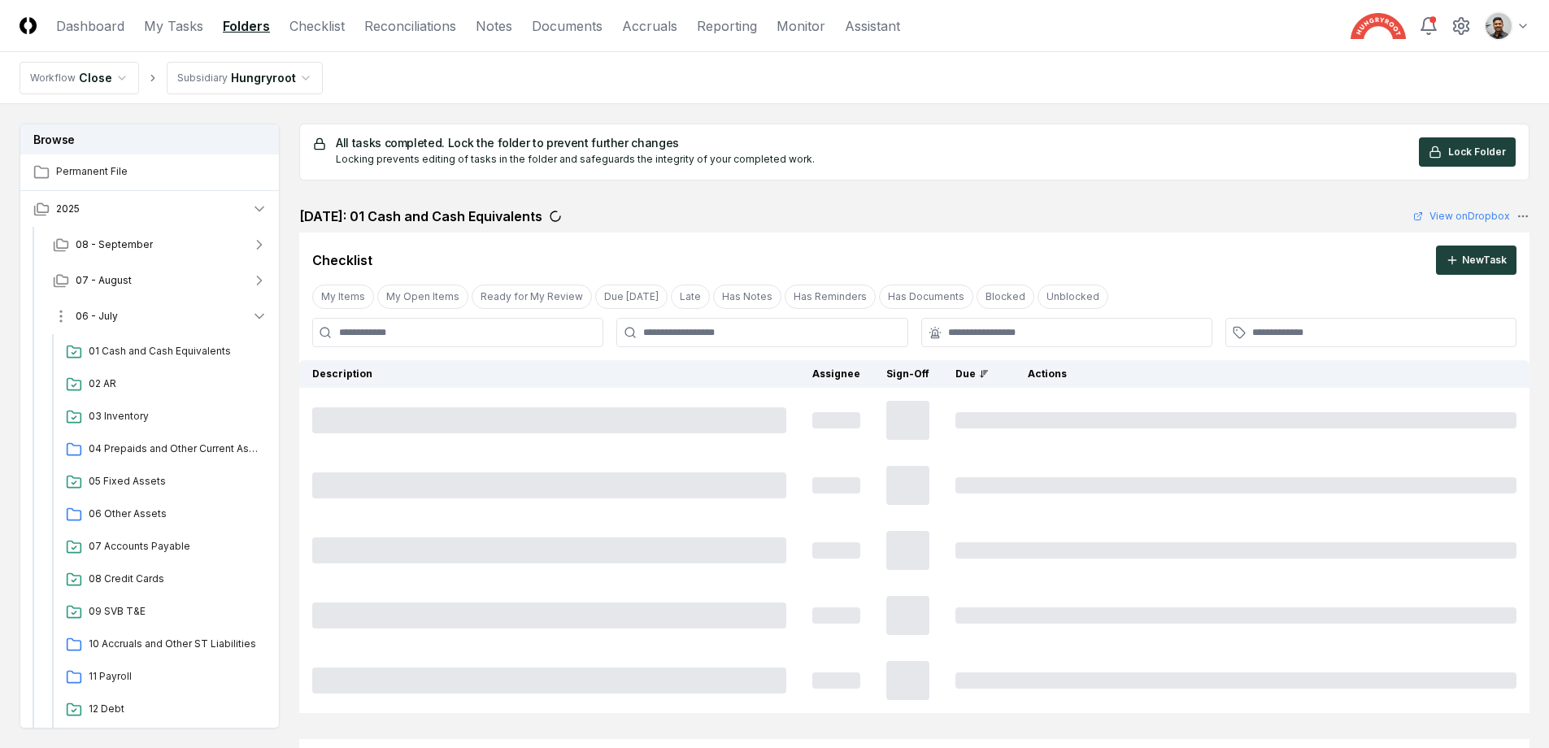
click at [215, 313] on button "06 - July" at bounding box center [160, 316] width 241 height 36
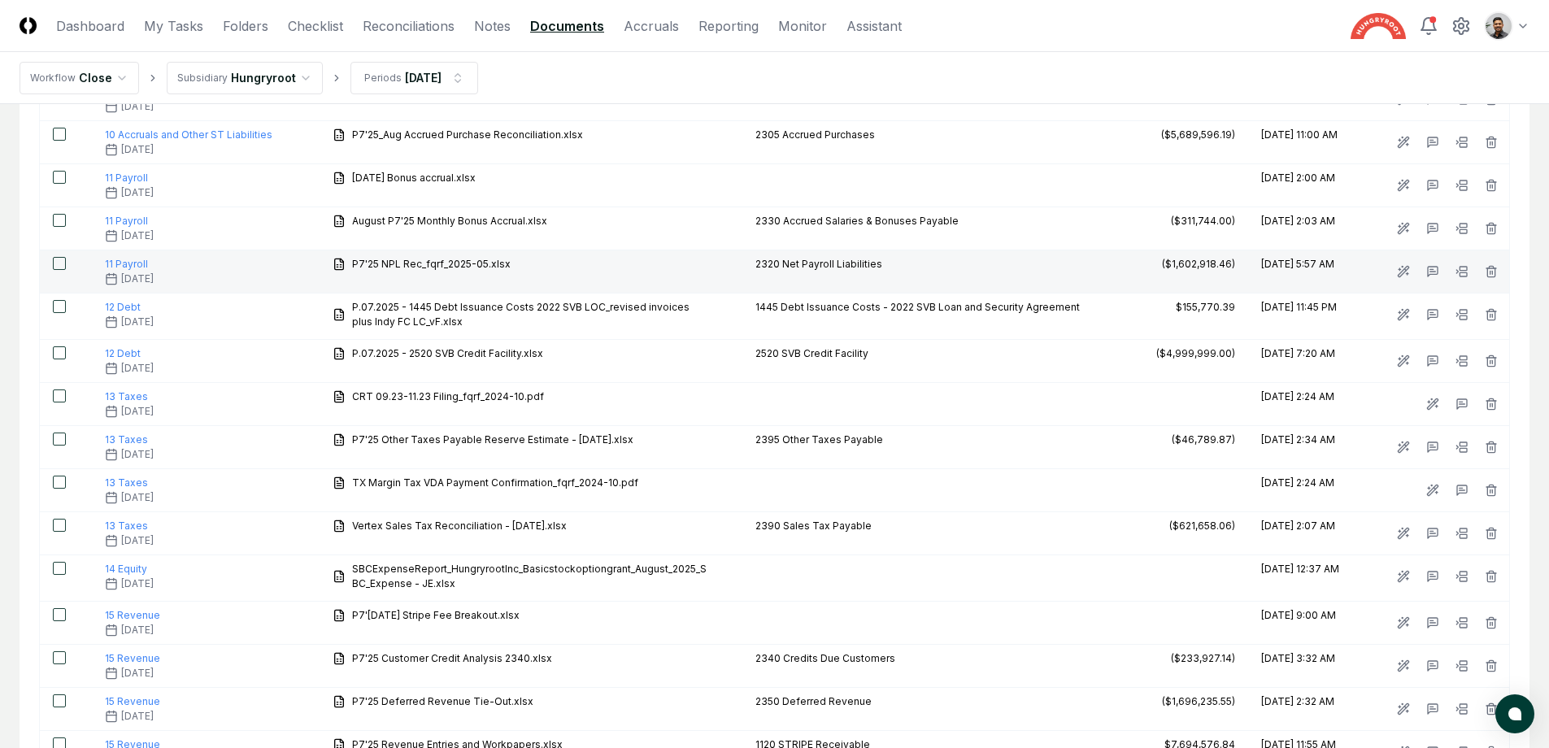
scroll to position [1706, 0]
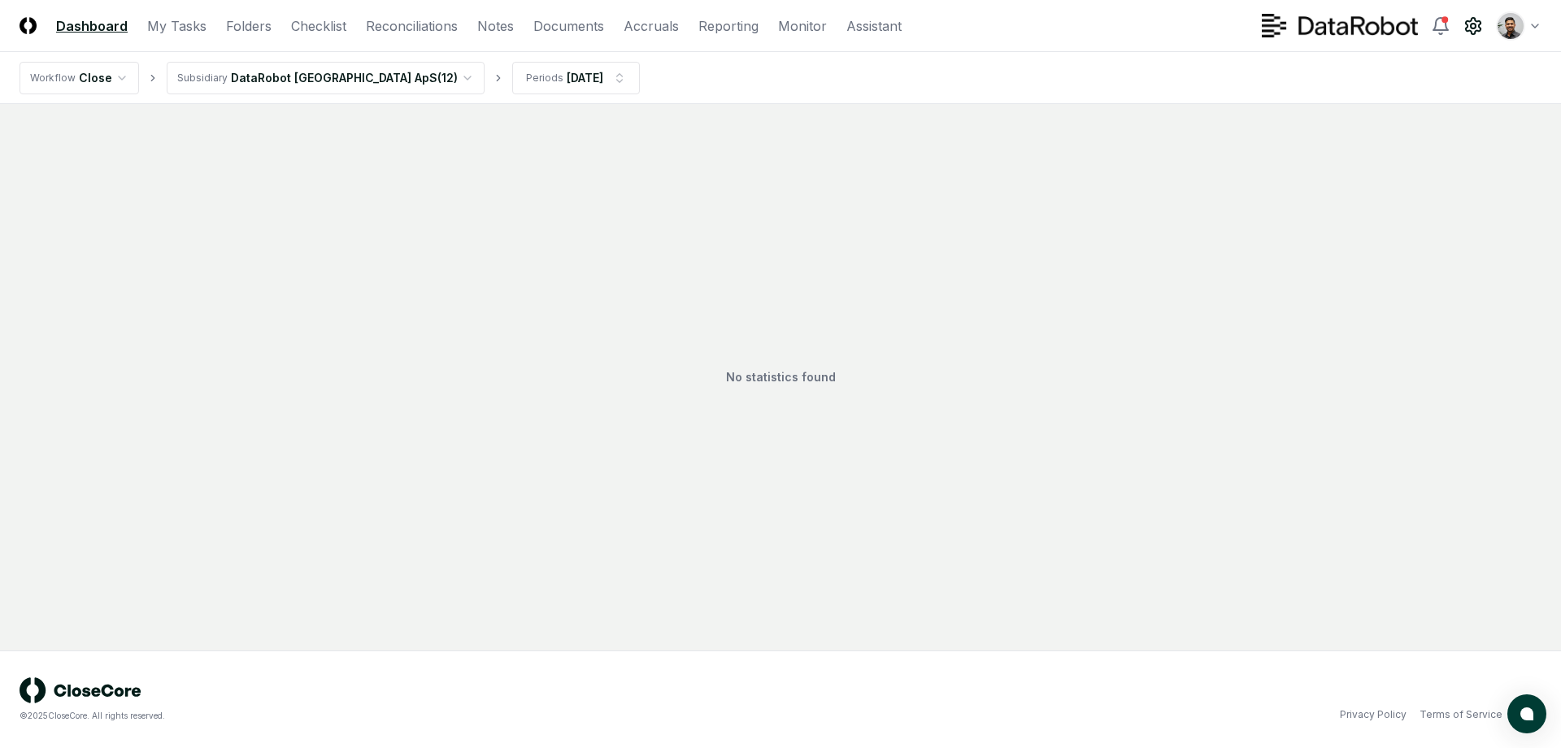
click at [1472, 25] on icon at bounding box center [1473, 26] width 20 height 20
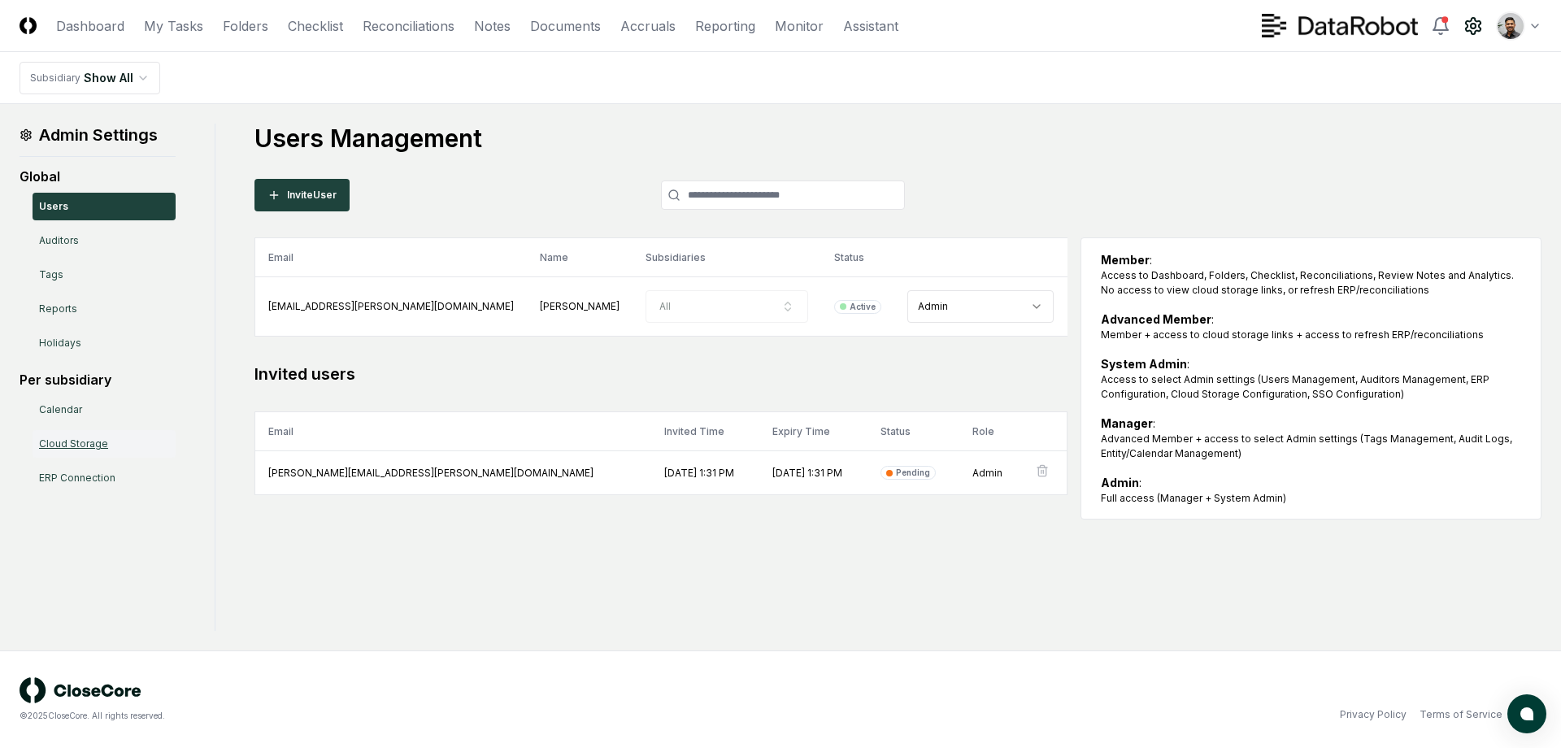
click at [80, 449] on link "Cloud Storage" at bounding box center [104, 444] width 143 height 28
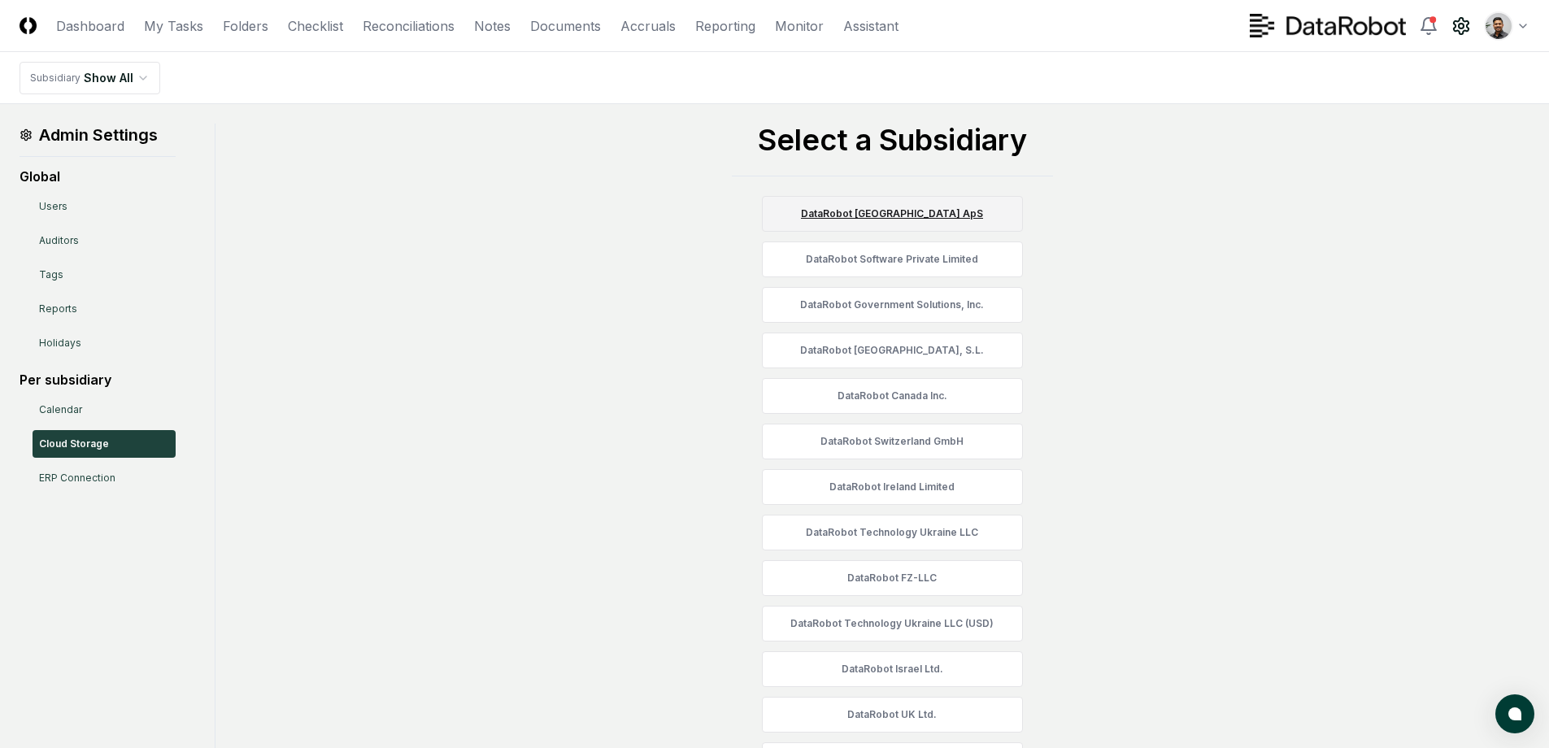
click at [921, 212] on link "DataRobot [GEOGRAPHIC_DATA] ApS" at bounding box center [892, 214] width 261 height 36
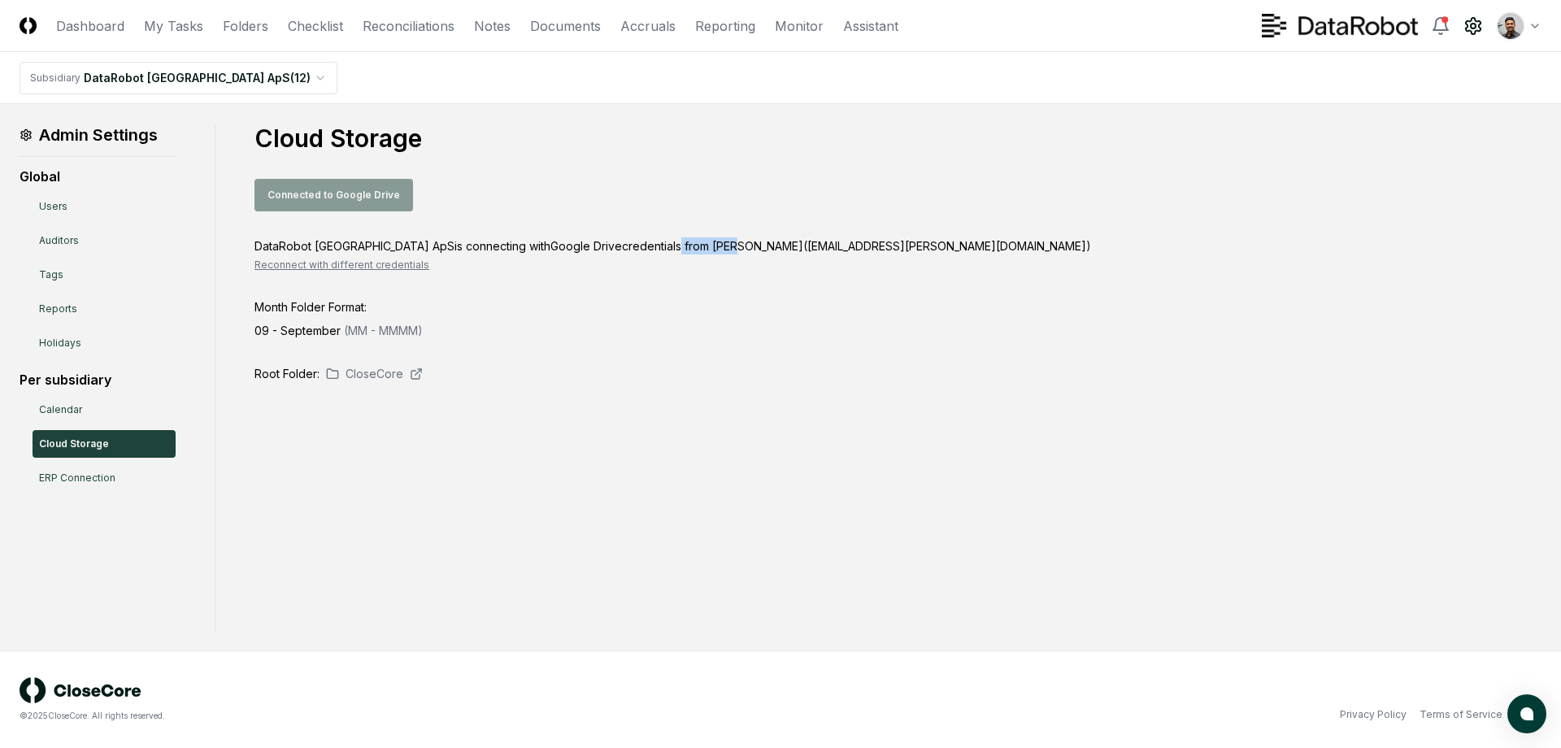
drag, startPoint x: 625, startPoint y: 245, endPoint x: 689, endPoint y: 242, distance: 63.5
click at [689, 242] on div "DataRobot Denmark ApS is connecting with Google Drive credentials from [PERSON_…" at bounding box center [897, 245] width 1287 height 17
drag, startPoint x: 689, startPoint y: 242, endPoint x: 549, endPoint y: 238, distance: 139.9
click at [549, 238] on div "DataRobot Denmark ApS is connecting with Google Drive credentials from [PERSON_…" at bounding box center [897, 245] width 1287 height 17
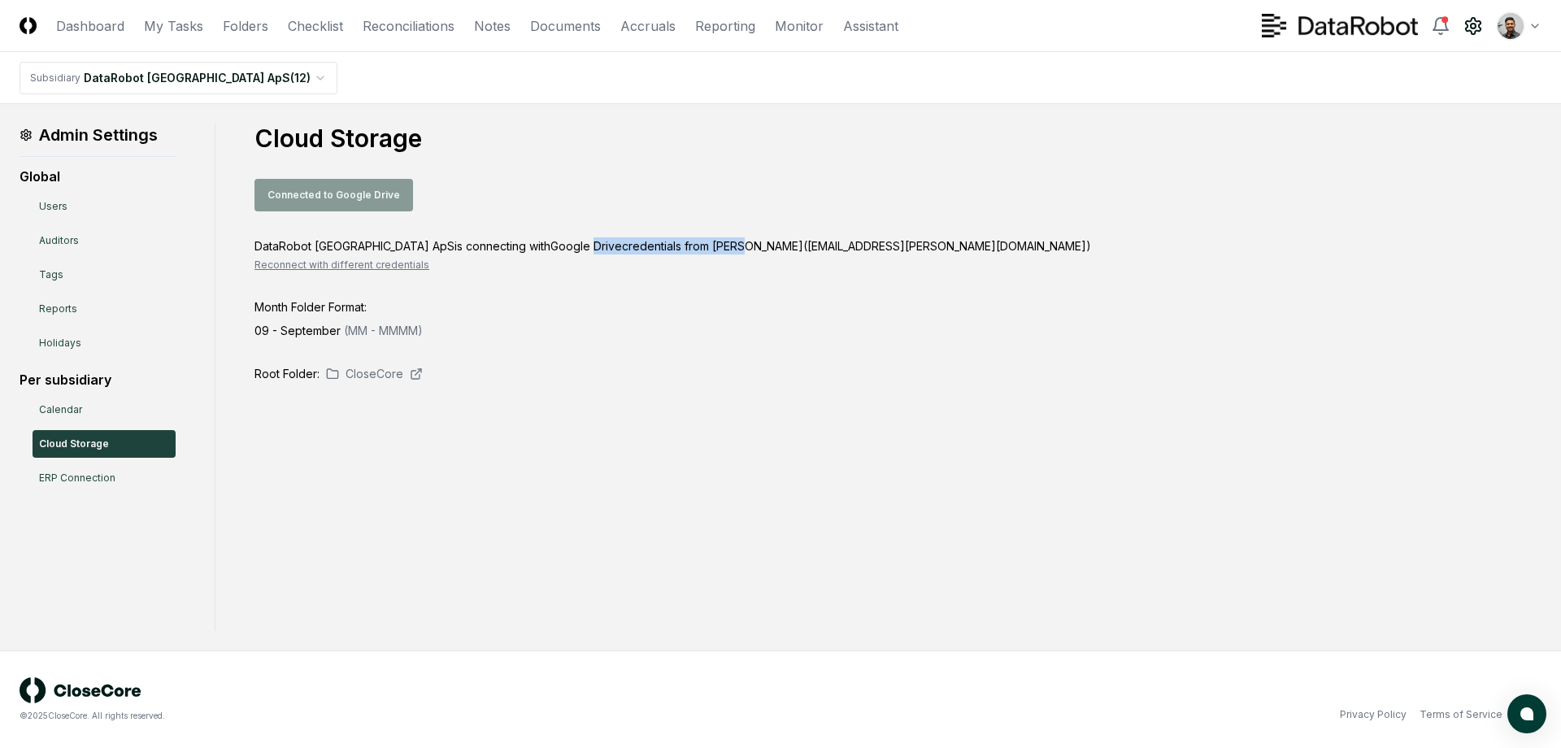
click at [549, 238] on div "DataRobot Denmark ApS is connecting with Google Drive credentials from [PERSON_…" at bounding box center [897, 245] width 1287 height 17
drag, startPoint x: 527, startPoint y: 245, endPoint x: 623, endPoint y: 243, distance: 96.8
click at [623, 243] on div "DataRobot Denmark ApS is connecting with Google Drive credentials from [PERSON_…" at bounding box center [897, 245] width 1287 height 17
drag, startPoint x: 598, startPoint y: 249, endPoint x: 520, endPoint y: 239, distance: 78.6
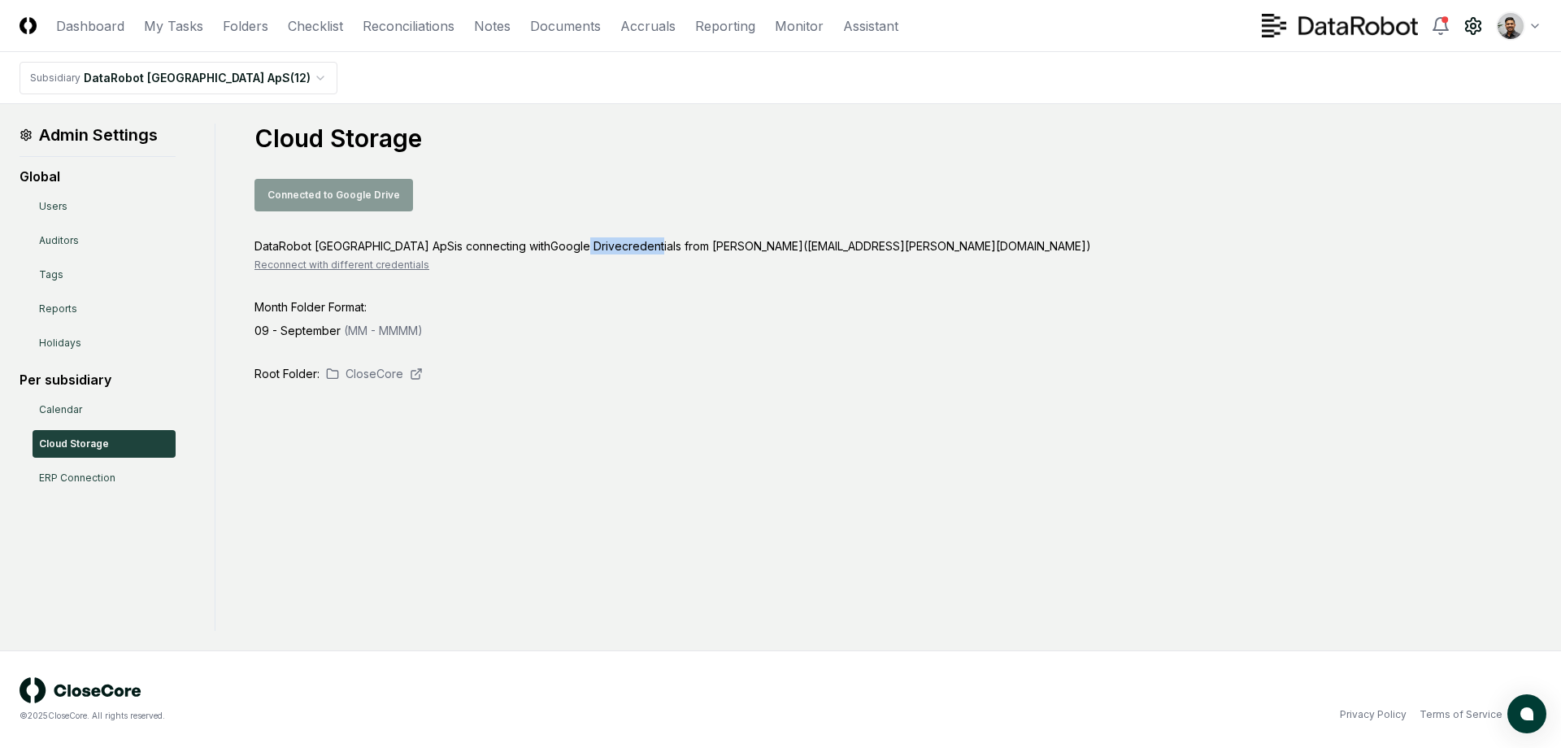
click at [520, 239] on div "DataRobot Denmark ApS is connecting with Google Drive credentials from [PERSON_…" at bounding box center [897, 245] width 1287 height 17
drag, startPoint x: 533, startPoint y: 243, endPoint x: 576, endPoint y: 245, distance: 43.1
click at [576, 245] on div "DataRobot Denmark ApS is connecting with Google Drive credentials from [PERSON_…" at bounding box center [897, 245] width 1287 height 17
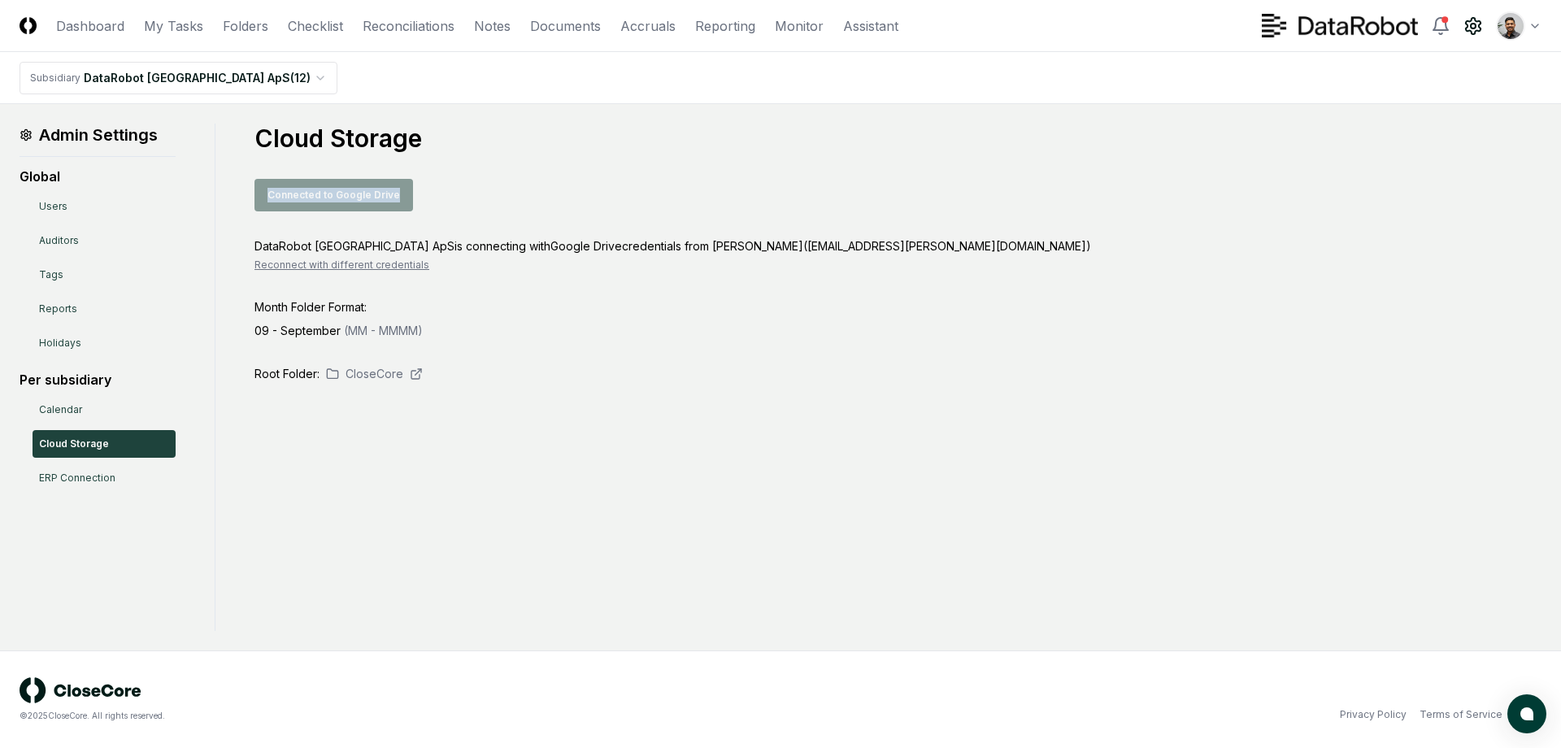
drag, startPoint x: 441, startPoint y: 202, endPoint x: 332, endPoint y: 166, distance: 114.9
click at [332, 166] on div "Cloud Storage Connected to Google Drive DataRobot [GEOGRAPHIC_DATA] ApS is conn…" at bounding box center [897, 253] width 1287 height 259
drag, startPoint x: 335, startPoint y: 133, endPoint x: 457, endPoint y: 198, distance: 138.6
click at [457, 198] on div "Cloud Storage Connected to Google Drive DataRobot [GEOGRAPHIC_DATA] ApS is conn…" at bounding box center [897, 253] width 1287 height 259
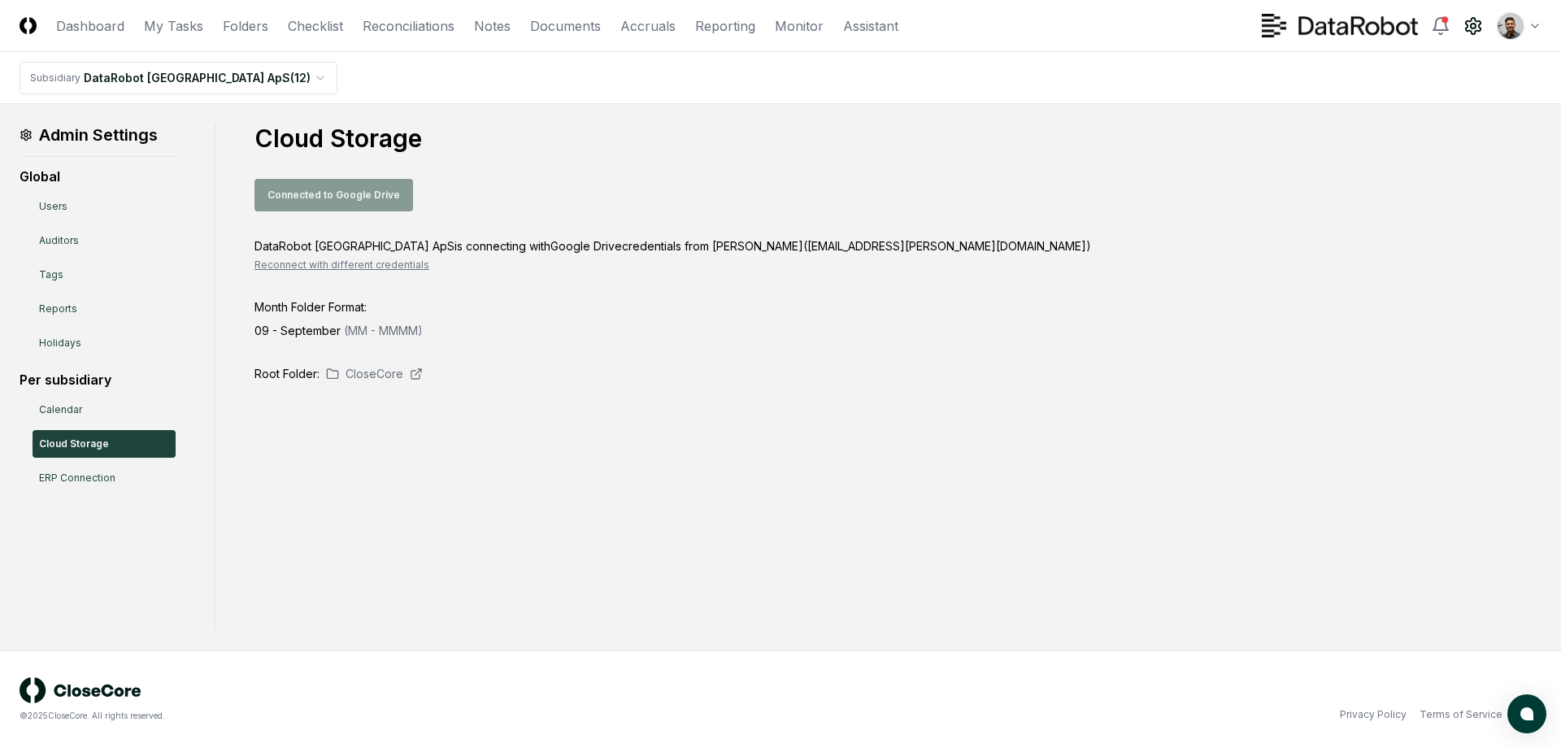
click at [457, 198] on div "Connected to Google Drive" at bounding box center [897, 195] width 1287 height 33
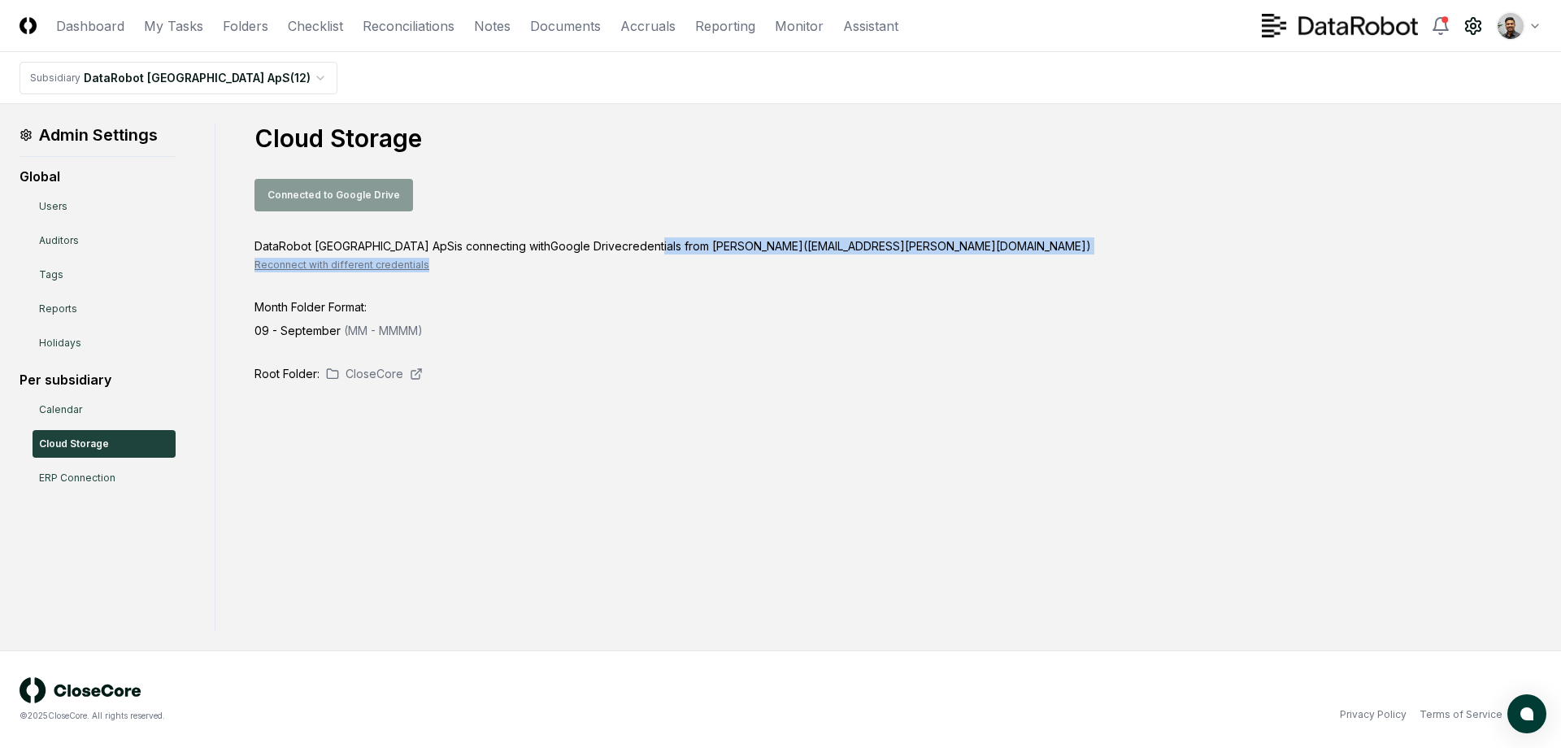
click at [606, 258] on div "DataRobot Denmark ApS is connecting with Google Drive credentials from [PERSON_…" at bounding box center [897, 254] width 1287 height 35
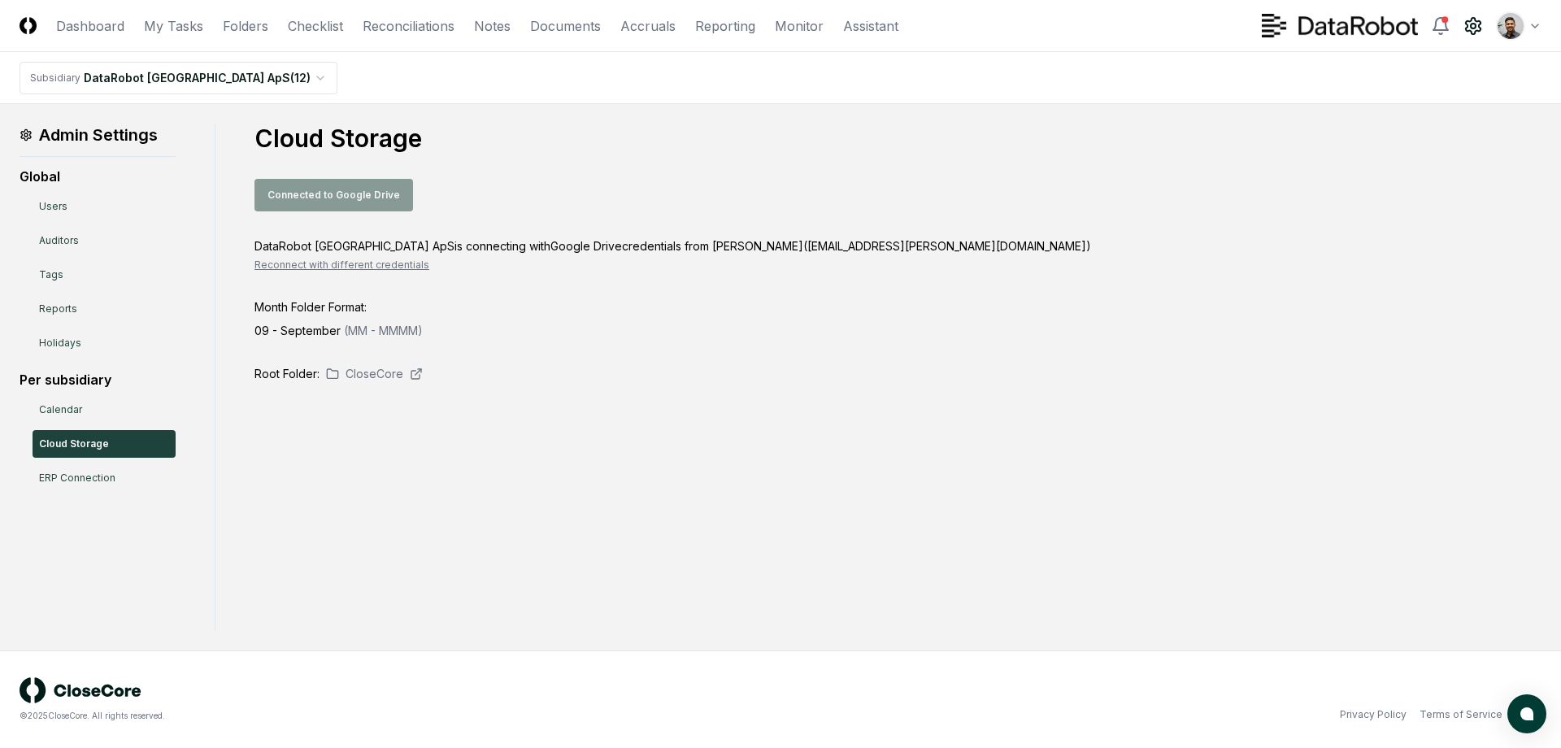
click at [606, 258] on div "DataRobot Denmark ApS is connecting with Google Drive credentials from [PERSON_…" at bounding box center [897, 254] width 1287 height 35
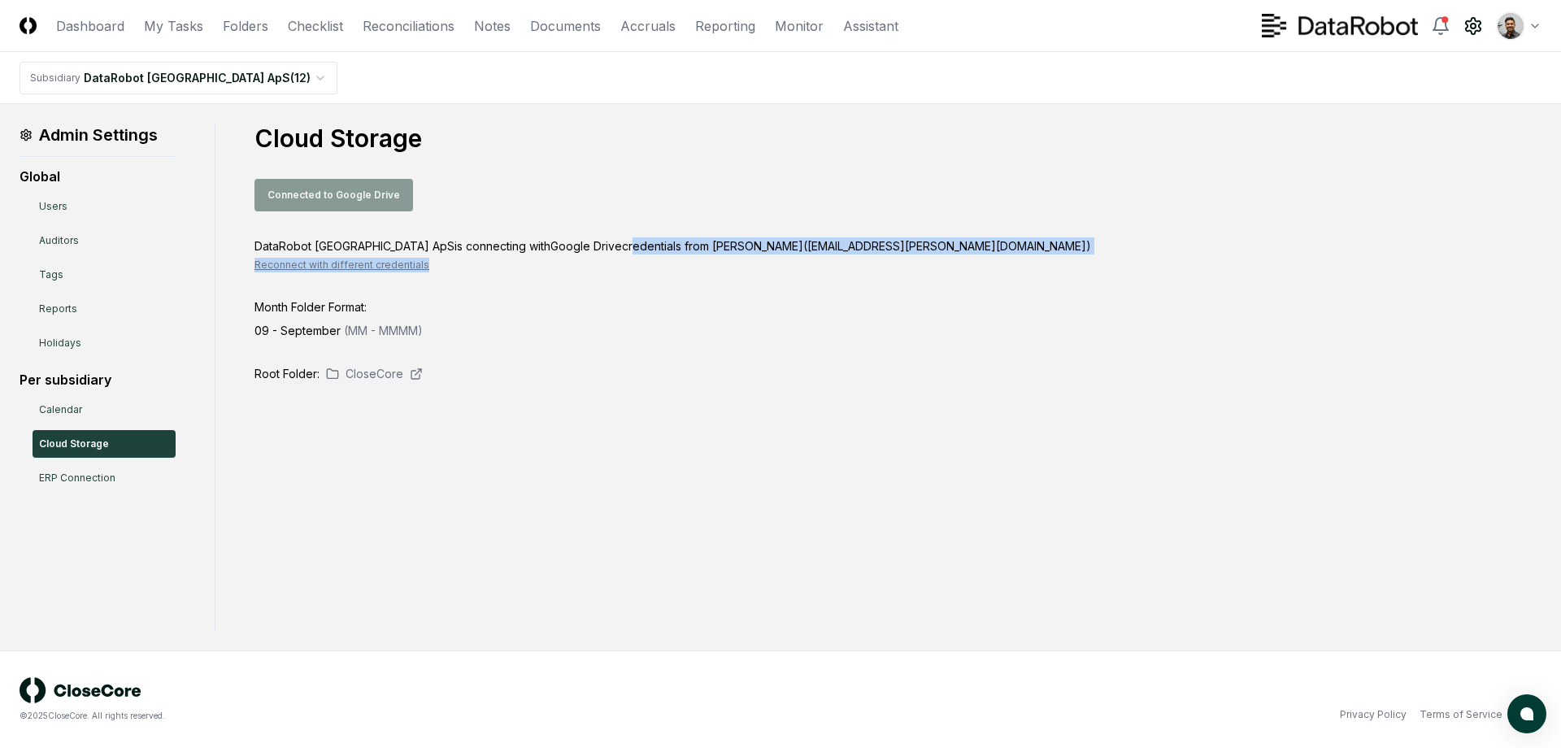
drag, startPoint x: 571, startPoint y: 240, endPoint x: 580, endPoint y: 261, distance: 22.9
click at [580, 261] on div "DataRobot Denmark ApS is connecting with Google Drive credentials from [PERSON_…" at bounding box center [897, 254] width 1287 height 35
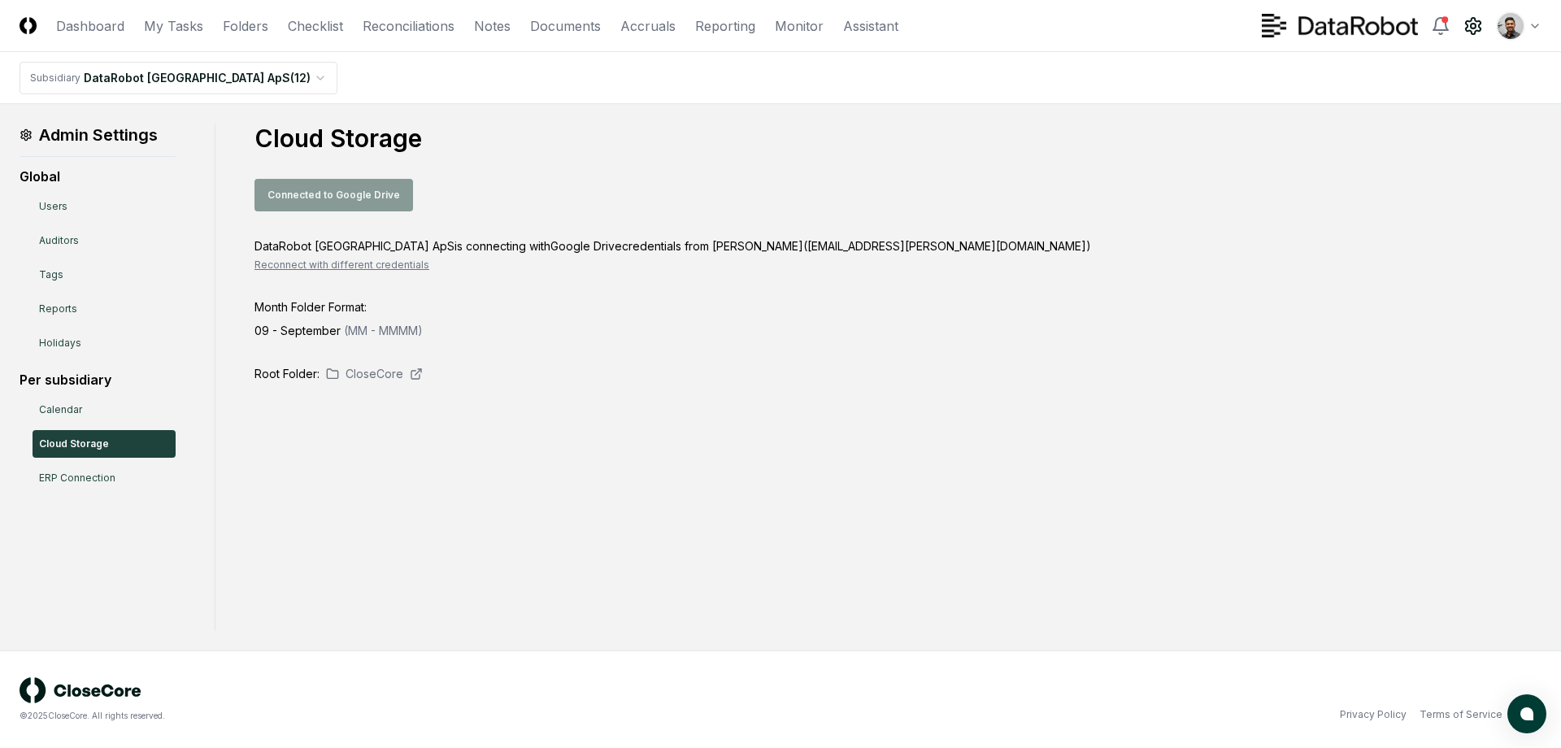
click at [580, 261] on div "DataRobot Denmark ApS is connecting with Google Drive credentials from [PERSON_…" at bounding box center [897, 254] width 1287 height 35
drag, startPoint x: 750, startPoint y: 393, endPoint x: 594, endPoint y: 272, distance: 197.6
click at [594, 272] on div "Admin Settings Global Users Auditors Tags Reports Holidays Per subsidiary Calen…" at bounding box center [781, 377] width 1522 height 507
click at [594, 272] on div "DataRobot Denmark ApS is connecting with Google Drive credentials from [PERSON_…" at bounding box center [897, 254] width 1287 height 35
drag, startPoint x: 589, startPoint y: 294, endPoint x: 590, endPoint y: 339, distance: 44.7
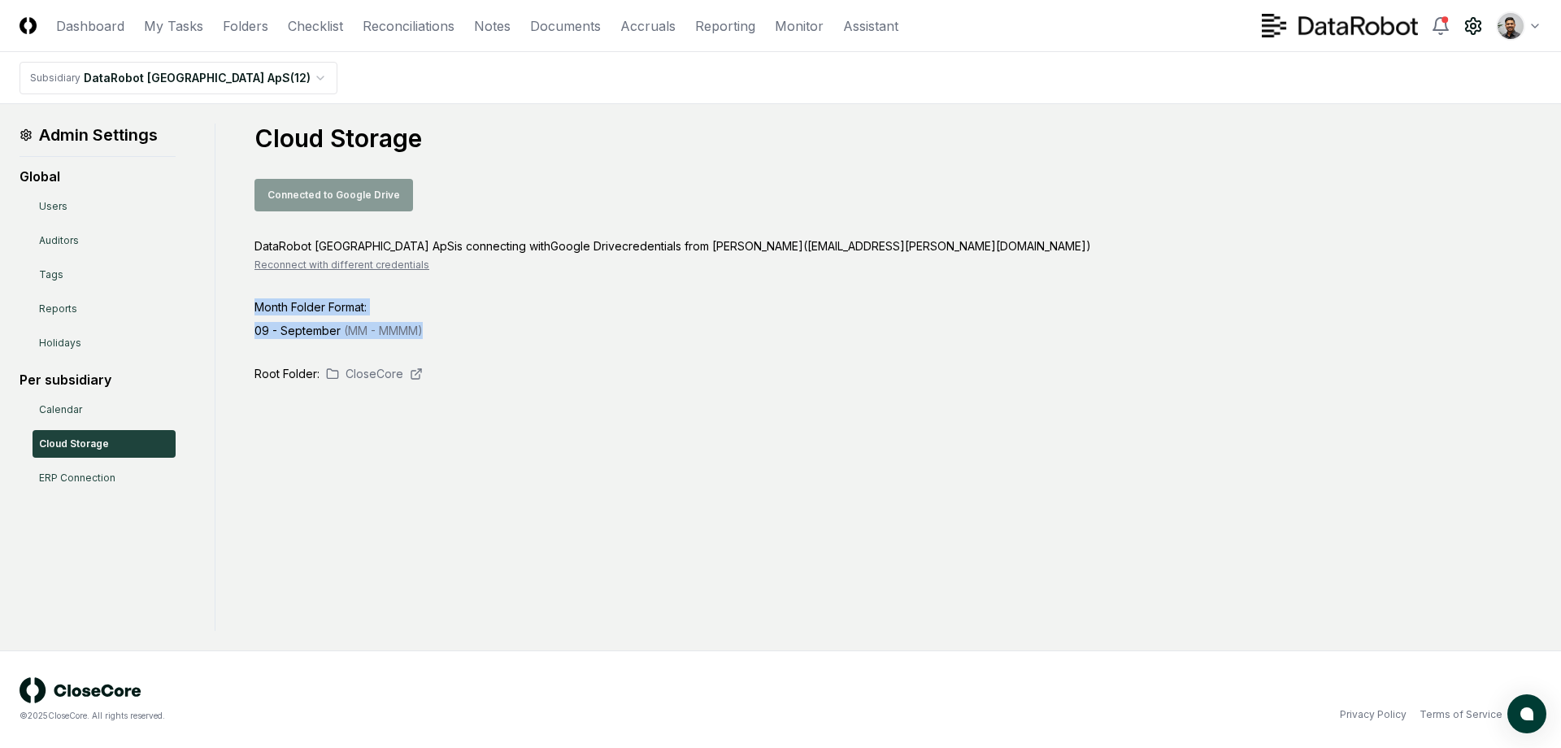
click at [590, 339] on div "Cloud Storage Connected to Google Drive DataRobot [GEOGRAPHIC_DATA] ApS is conn…" at bounding box center [897, 253] width 1287 height 259
click at [590, 340] on div "Cloud Storage Connected to Google Drive DataRobot [GEOGRAPHIC_DATA] ApS is conn…" at bounding box center [897, 253] width 1287 height 259
drag, startPoint x: 584, startPoint y: 367, endPoint x: 587, endPoint y: 301, distance: 66.7
click at [587, 301] on div "Cloud Storage Connected to Google Drive DataRobot [GEOGRAPHIC_DATA] ApS is conn…" at bounding box center [897, 253] width 1287 height 259
click at [587, 301] on div "Month Folder Format:" at bounding box center [457, 306] width 406 height 17
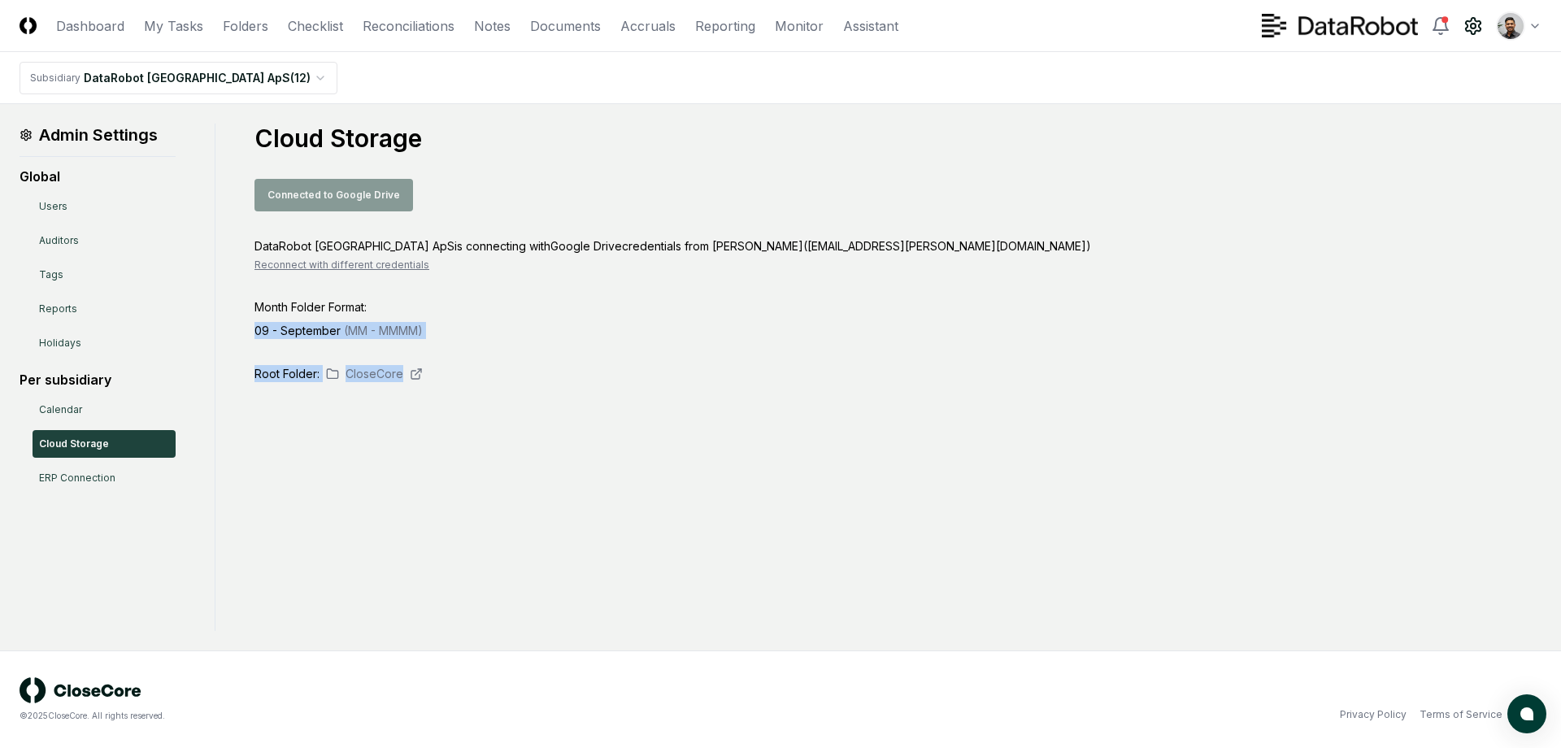
drag, startPoint x: 554, startPoint y: 374, endPoint x: 565, endPoint y: 302, distance: 72.3
click at [565, 302] on div "Admin Settings Global Users Auditors Tags Reports Holidays Per subsidiary Calen…" at bounding box center [781, 377] width 1522 height 507
click at [565, 302] on div "Month Folder Format:" at bounding box center [457, 306] width 406 height 17
drag, startPoint x: 539, startPoint y: 337, endPoint x: 558, endPoint y: 284, distance: 56.3
click at [558, 284] on div "Cloud Storage Connected to Google Drive DataRobot [GEOGRAPHIC_DATA] ApS is conn…" at bounding box center [897, 253] width 1287 height 259
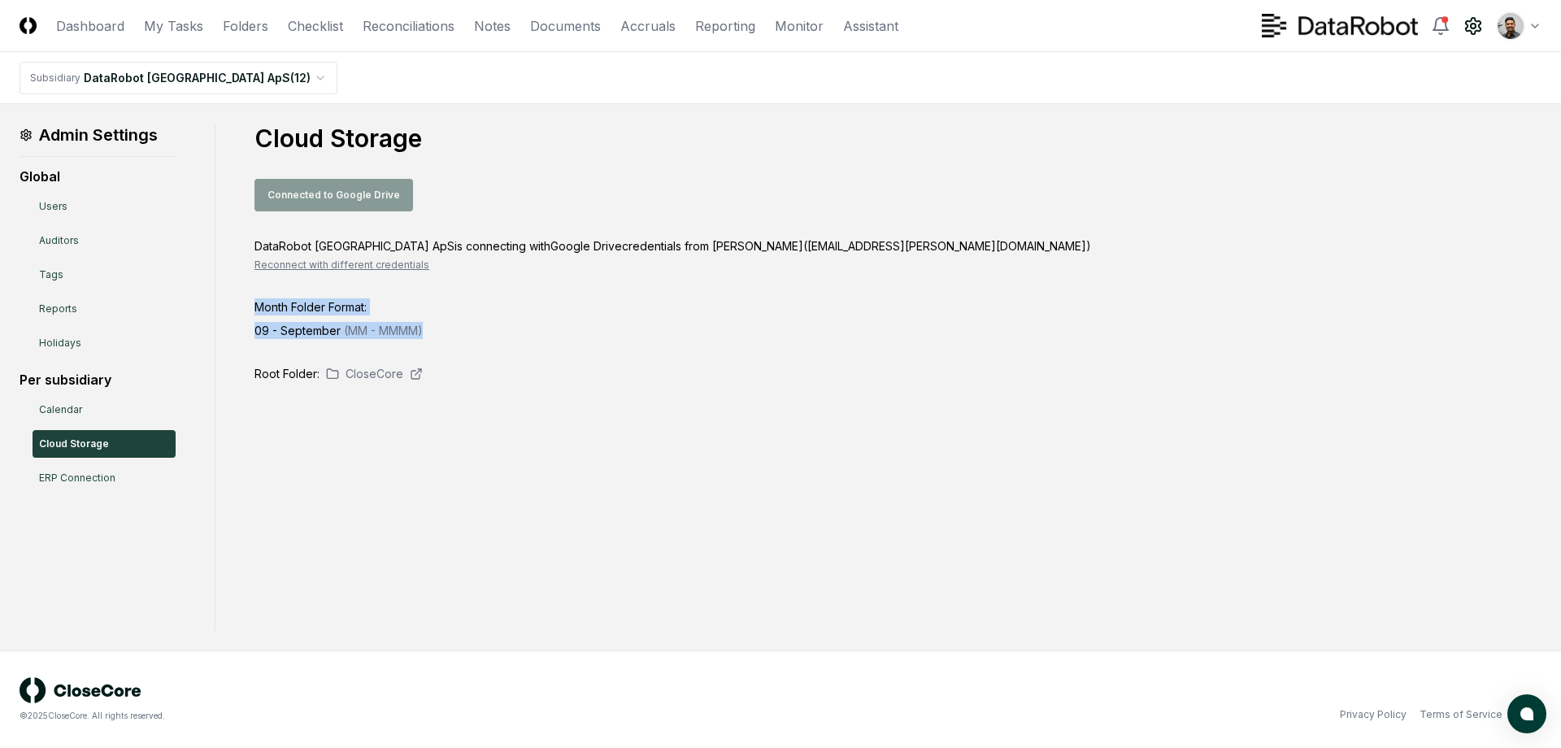
click at [558, 284] on div "Cloud Storage Connected to Google Drive DataRobot [GEOGRAPHIC_DATA] ApS is conn…" at bounding box center [897, 253] width 1287 height 259
drag, startPoint x: 552, startPoint y: 321, endPoint x: 580, endPoint y: 263, distance: 64.0
click at [580, 263] on div "Cloud Storage Connected to Google Drive DataRobot [GEOGRAPHIC_DATA] ApS is conn…" at bounding box center [897, 253] width 1287 height 259
click at [580, 263] on div "DataRobot Denmark ApS is connecting with Google Drive credentials from [PERSON_…" at bounding box center [897, 254] width 1287 height 35
